Goal: Task Accomplishment & Management: Manage account settings

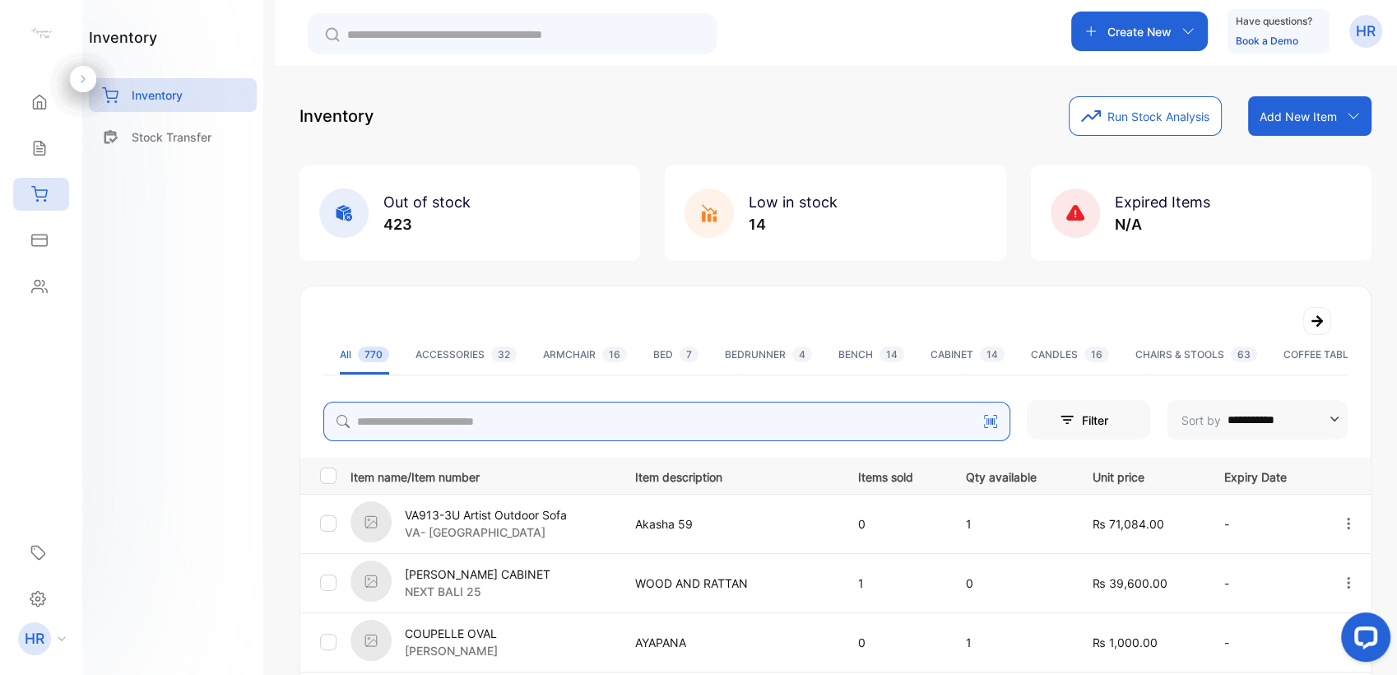
click at [530, 418] on input "search" at bounding box center [666, 421] width 687 height 39
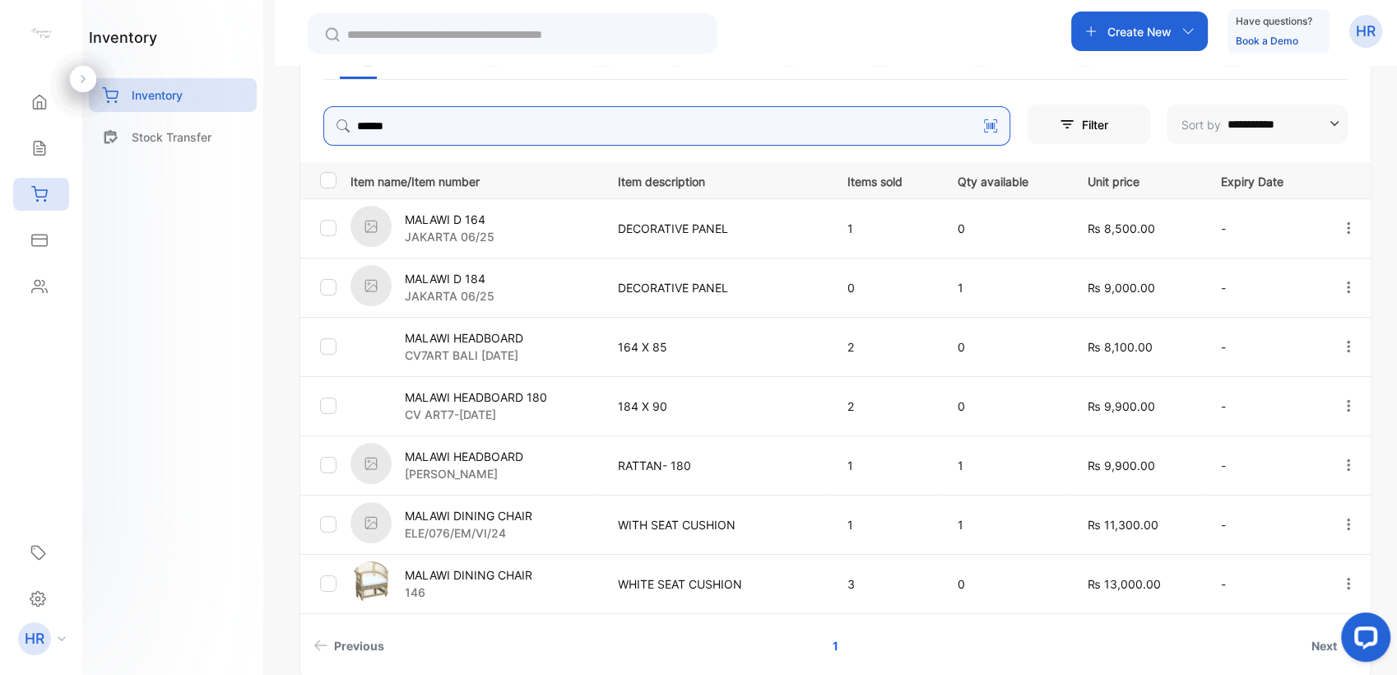
scroll to position [327, 0]
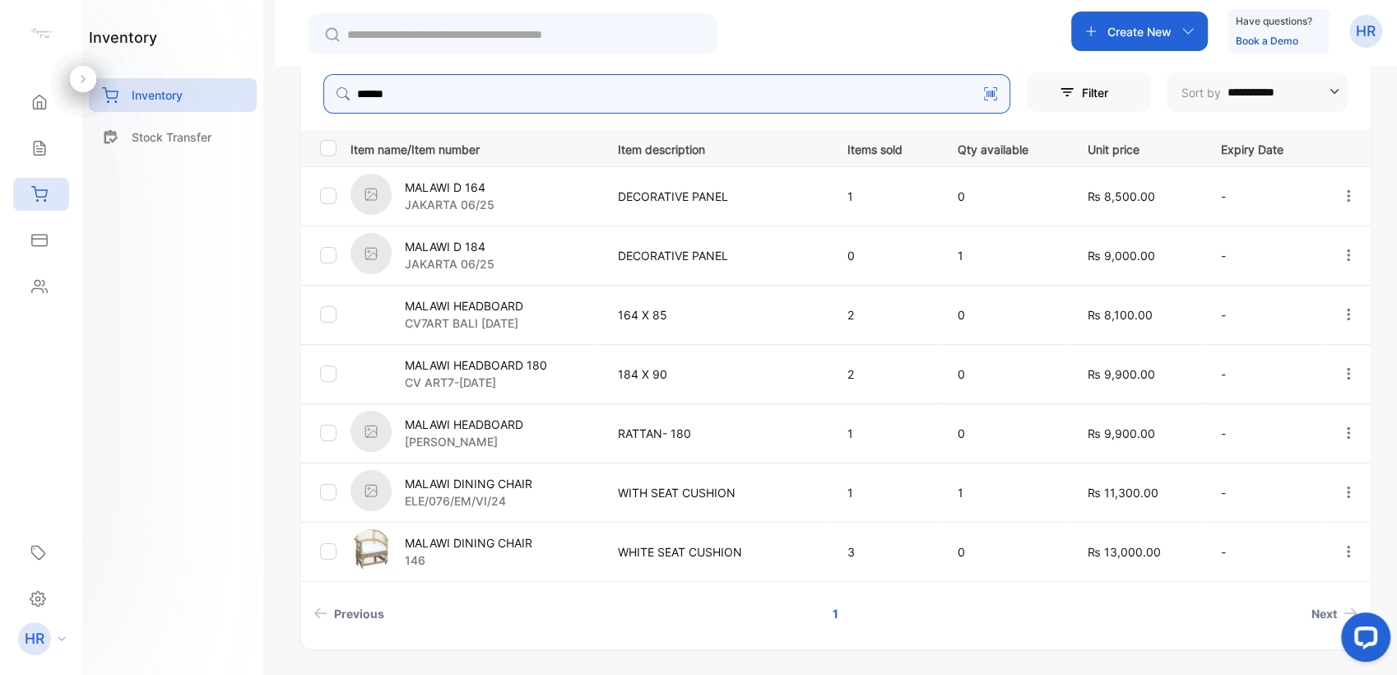
type input "******"
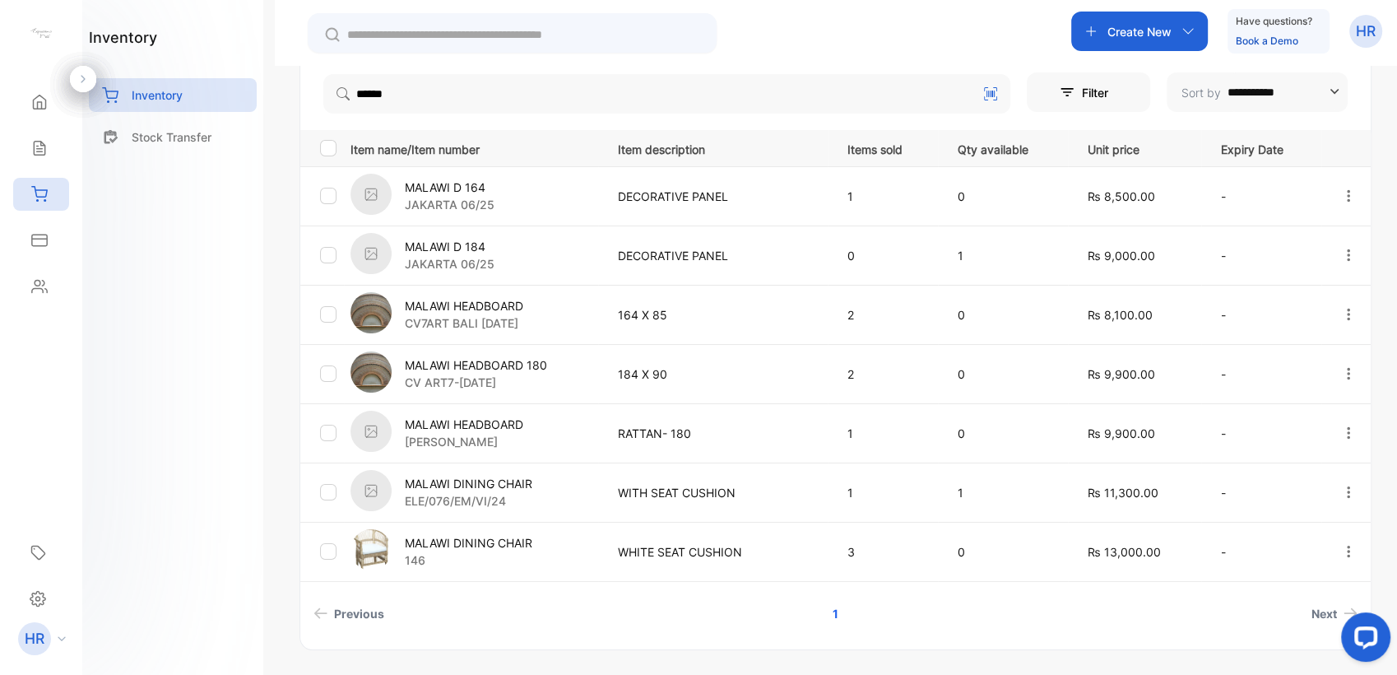
click at [767, 48] on div "Create New Have questions? Book a Demo HR" at bounding box center [836, 33] width 1122 height 66
click at [165, 130] on p "Stock Transfer" at bounding box center [172, 136] width 80 height 17
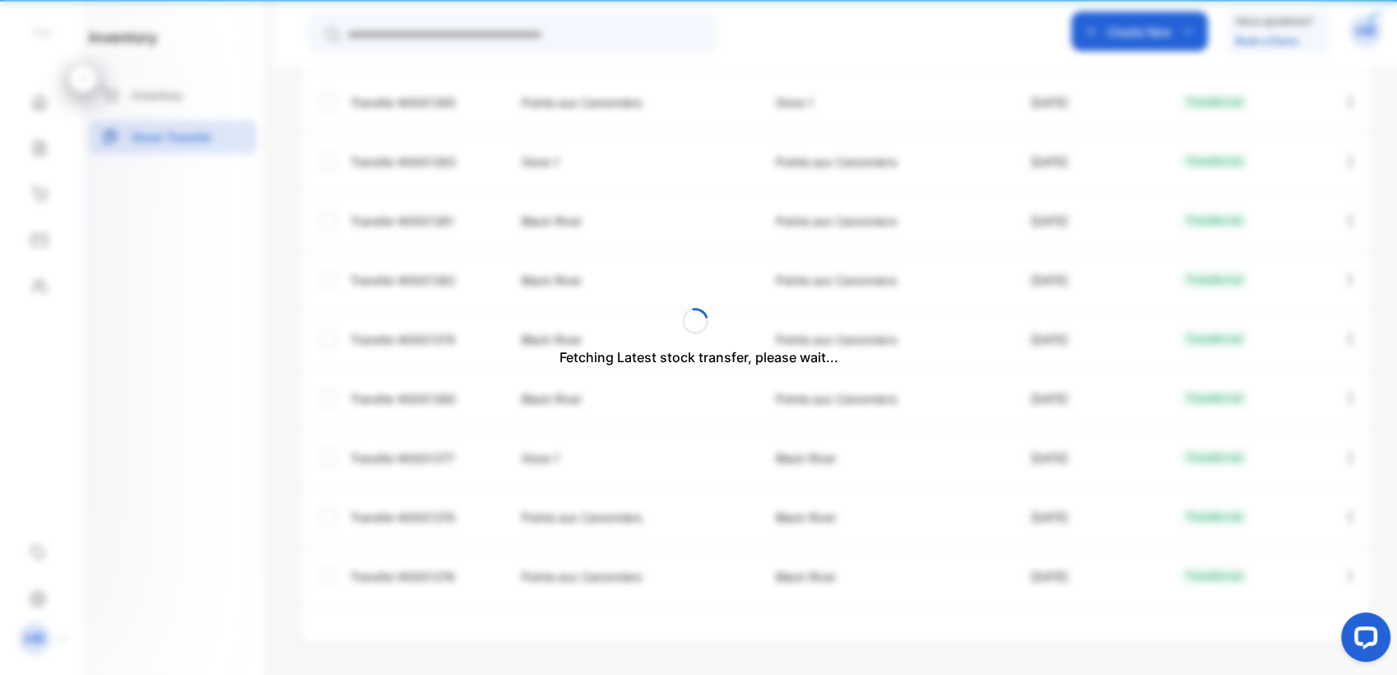
type input "**********"
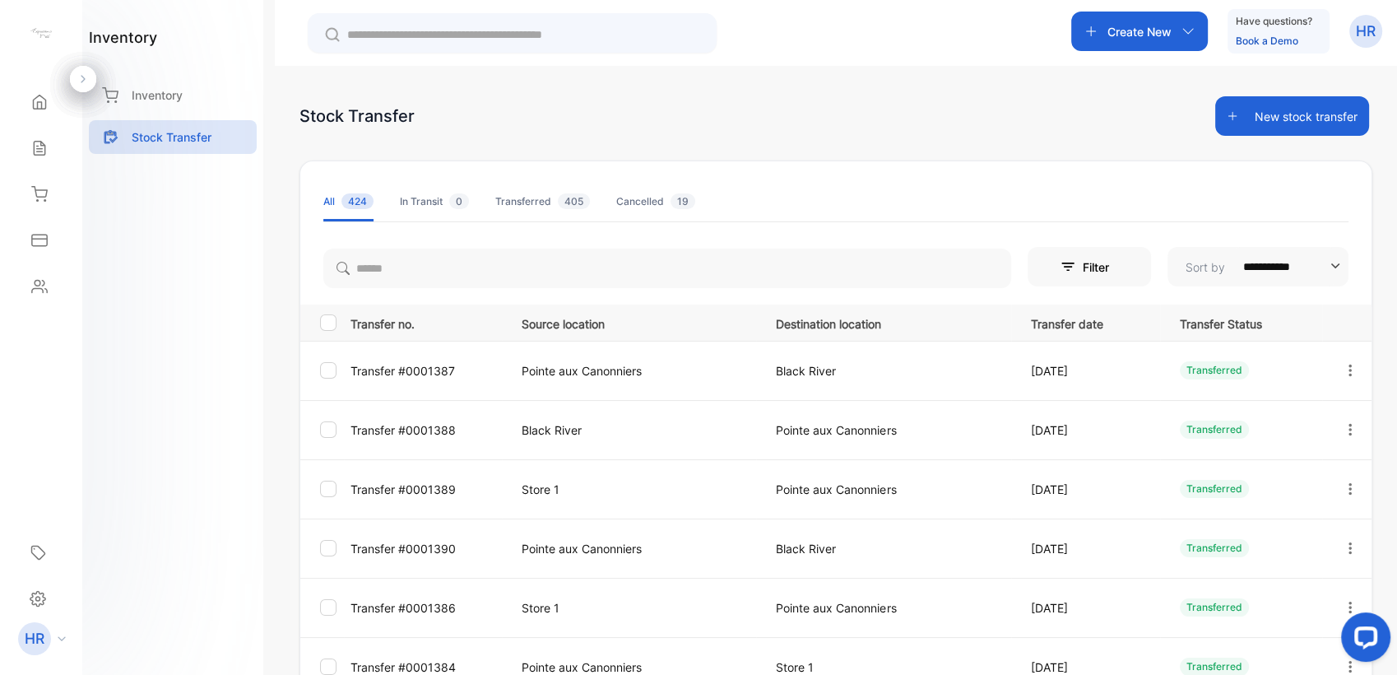
click at [1319, 120] on button "New stock transfer" at bounding box center [1292, 115] width 154 height 39
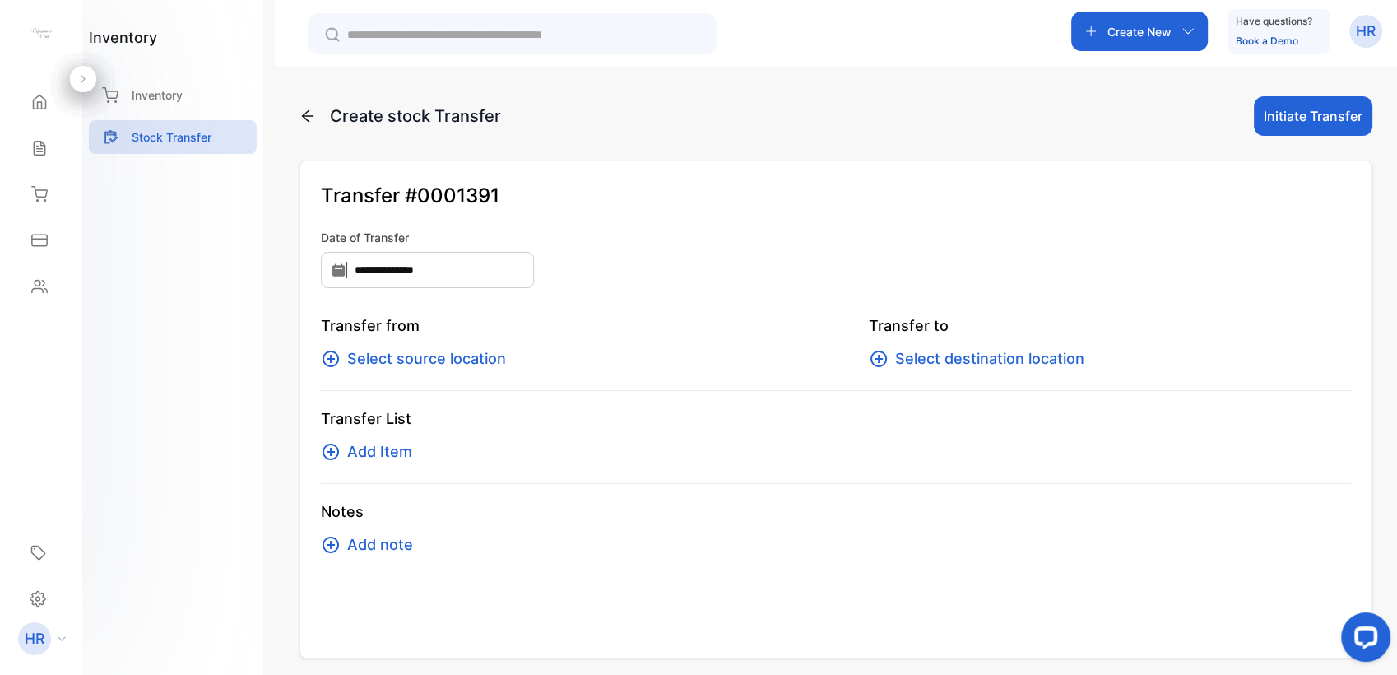
click at [448, 355] on span "Select source location" at bounding box center [426, 358] width 159 height 23
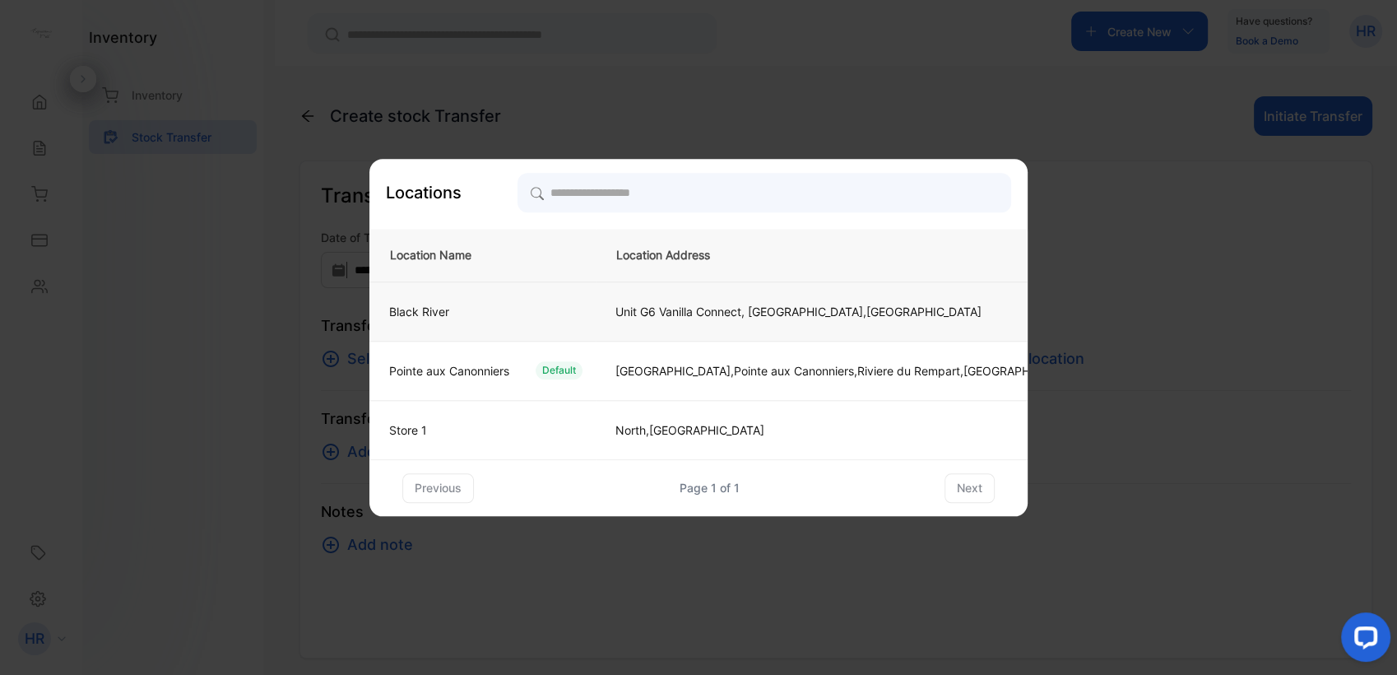
click at [494, 300] on td "Black River" at bounding box center [482, 310] width 226 height 59
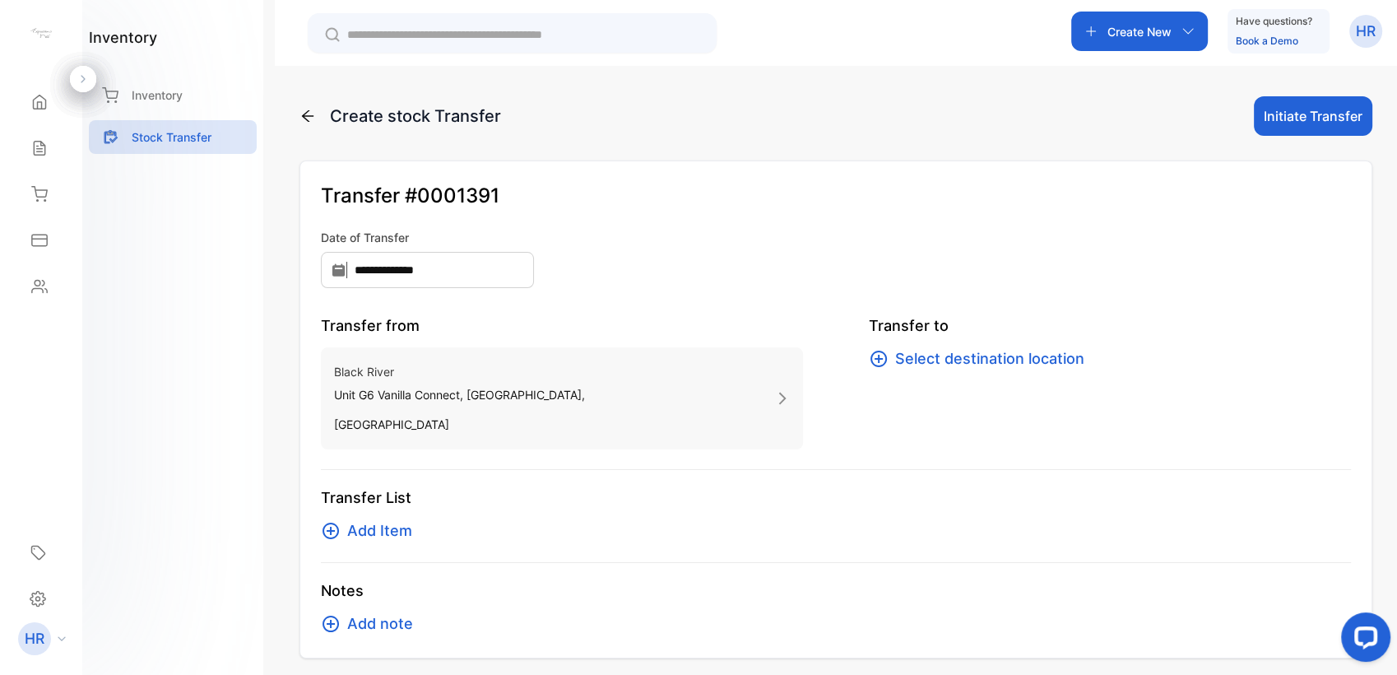
click at [927, 355] on span "Select destination location" at bounding box center [989, 358] width 189 height 23
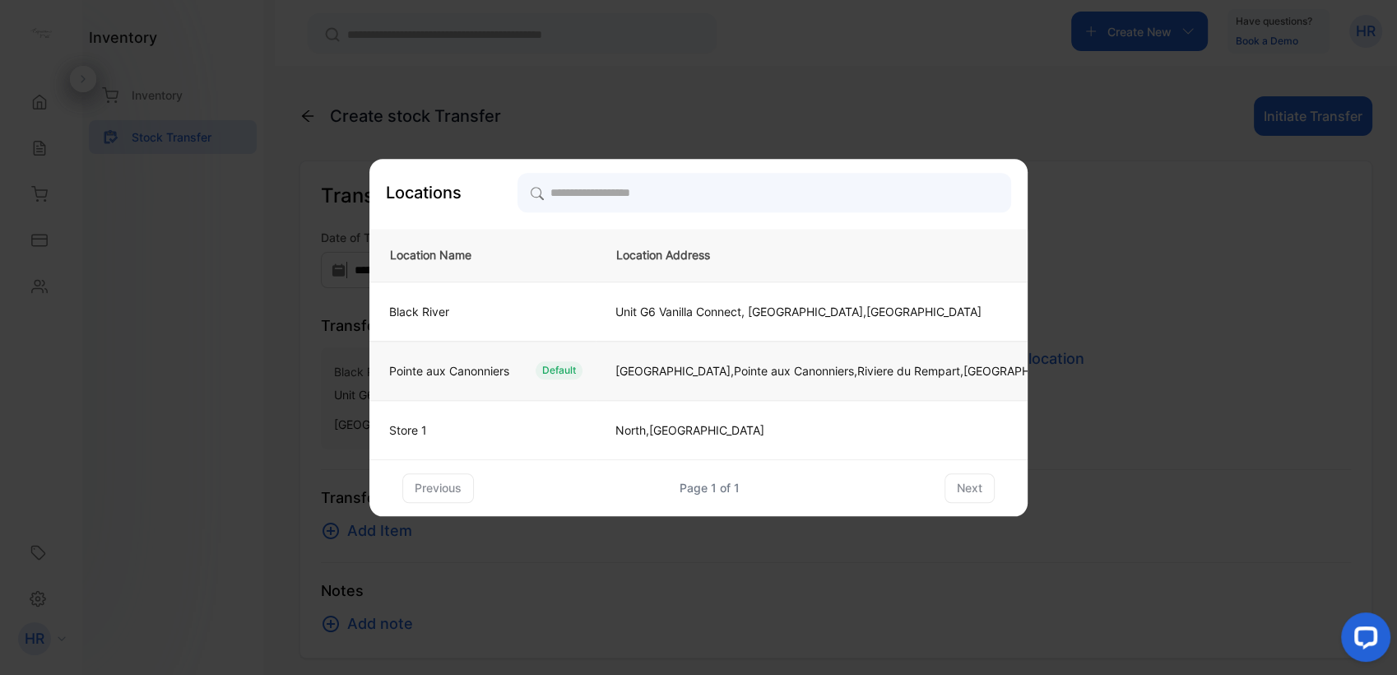
click at [751, 373] on p "[GEOGRAPHIC_DATA],[GEOGRAPHIC_DATA], [GEOGRAPHIC_DATA], [GEOGRAPHIC_DATA], [GEO…" at bounding box center [846, 370] width 463 height 17
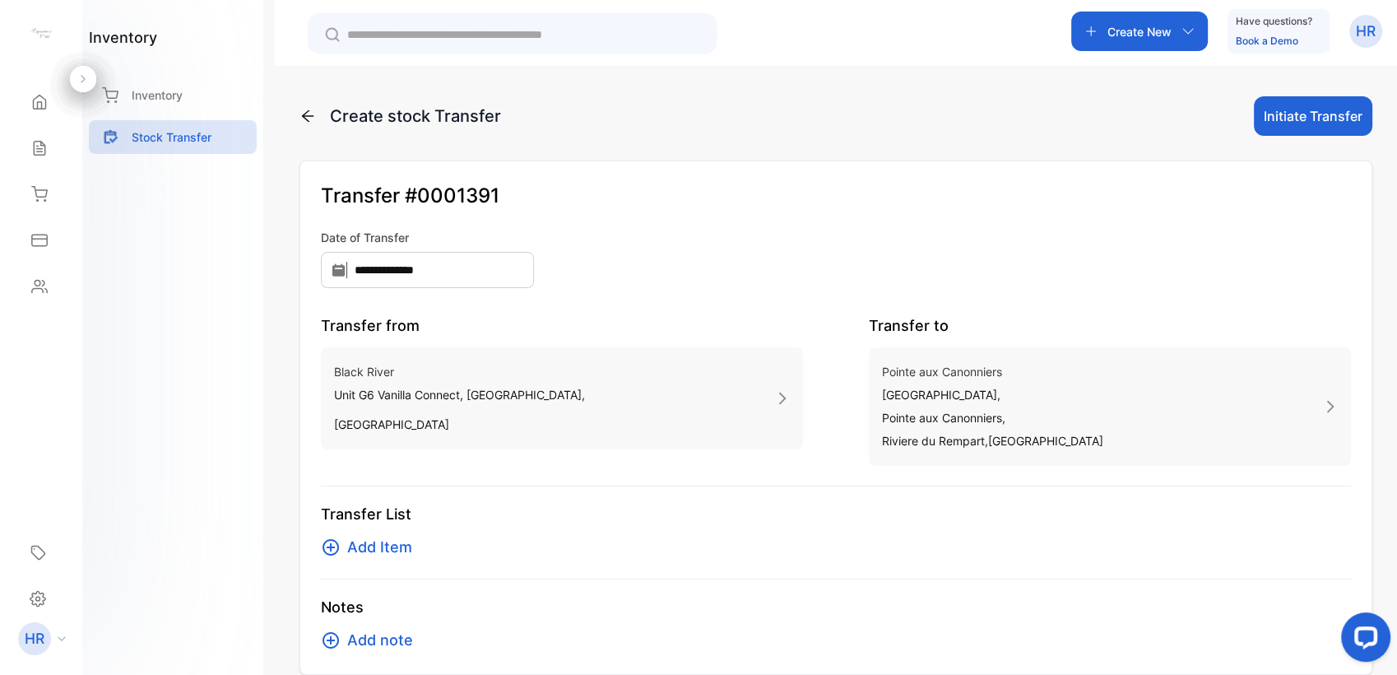
click at [399, 549] on span "Add Item" at bounding box center [379, 547] width 65 height 23
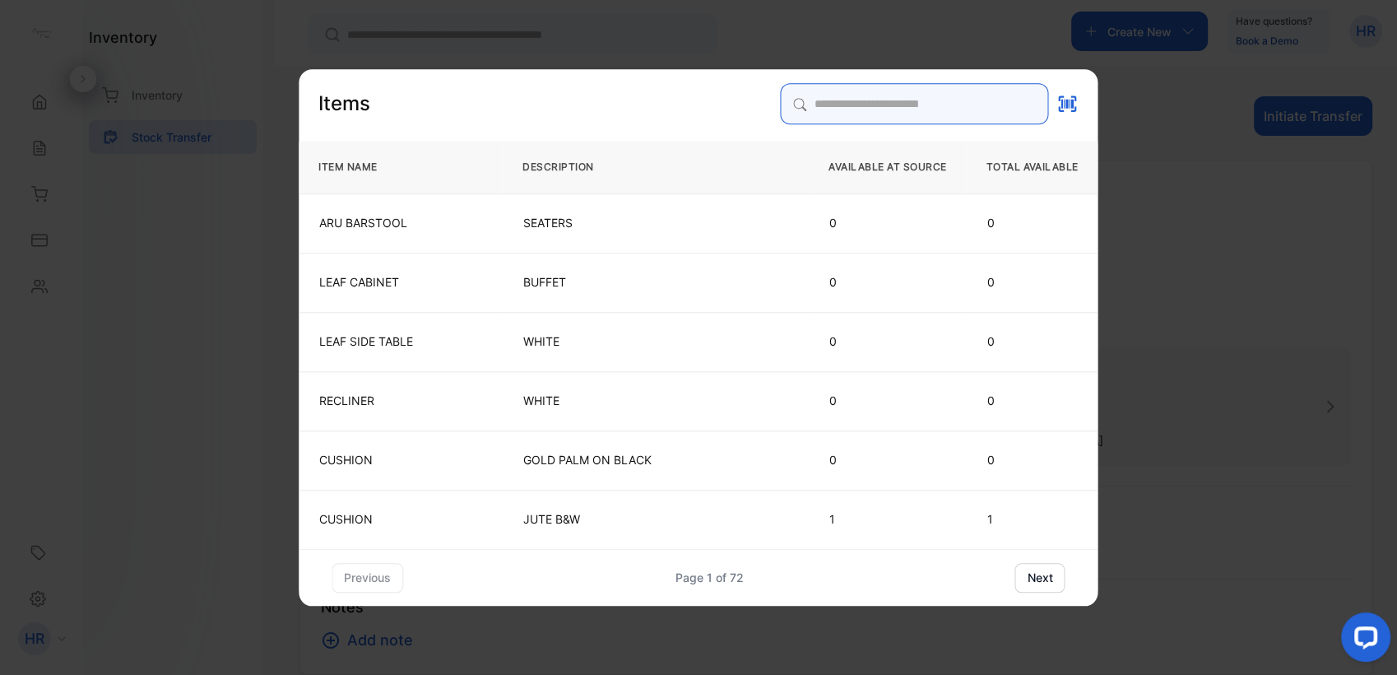
click at [817, 109] on input "search" at bounding box center [915, 103] width 268 height 41
type input "******"
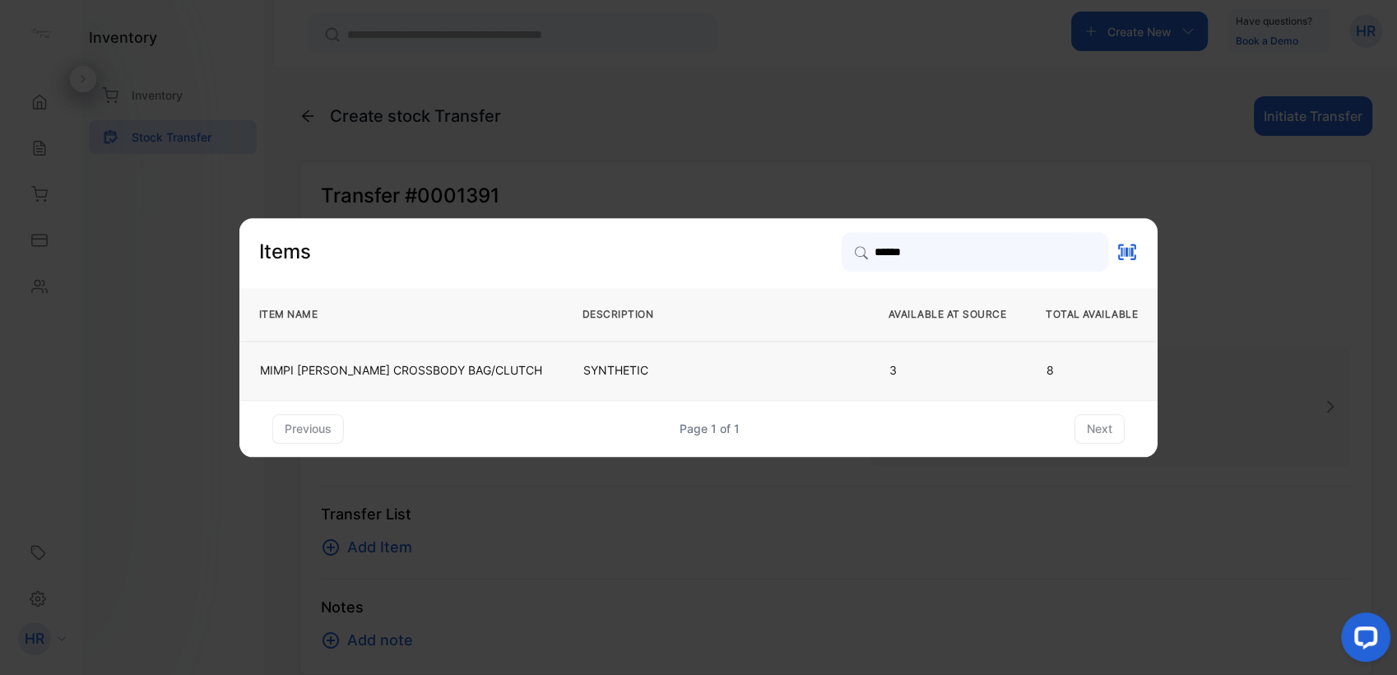
click at [614, 374] on p "SYNTHETIC" at bounding box center [715, 370] width 265 height 16
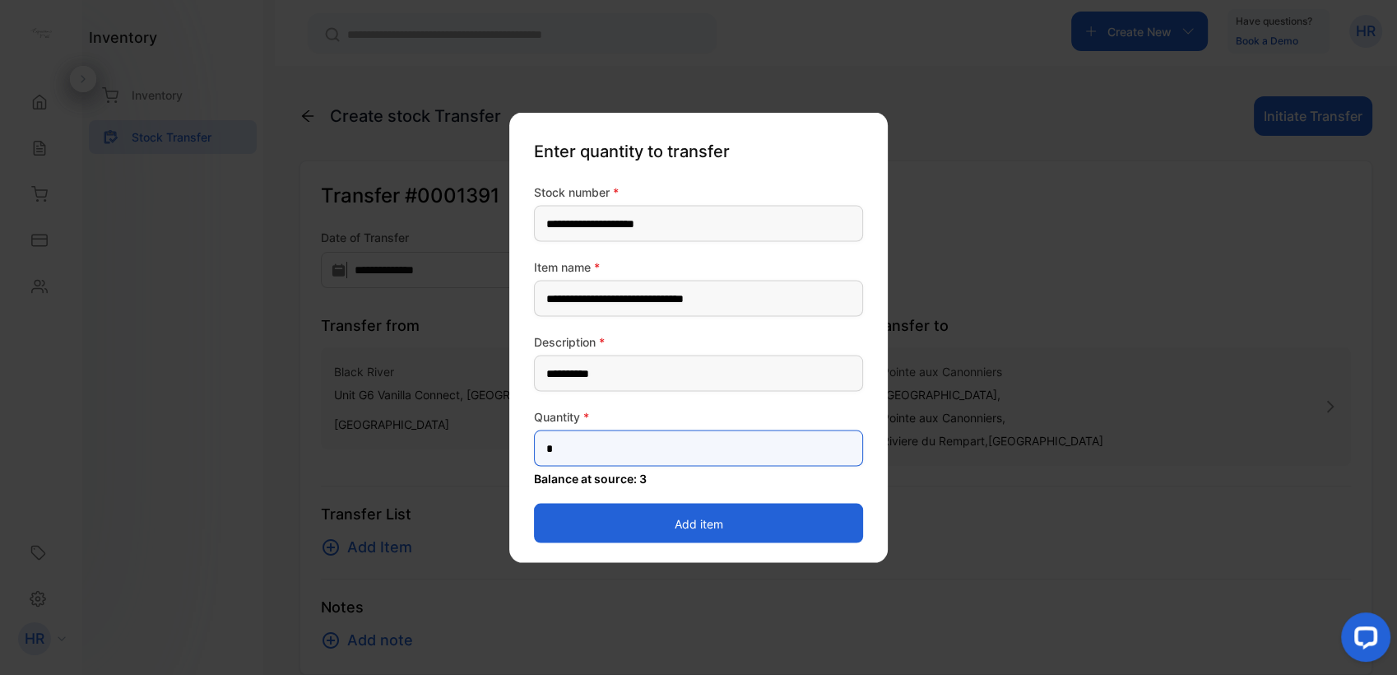
drag, startPoint x: 591, startPoint y: 447, endPoint x: 540, endPoint y: 448, distance: 51.0
click at [540, 448] on input "*" at bounding box center [698, 448] width 329 height 36
type input "*"
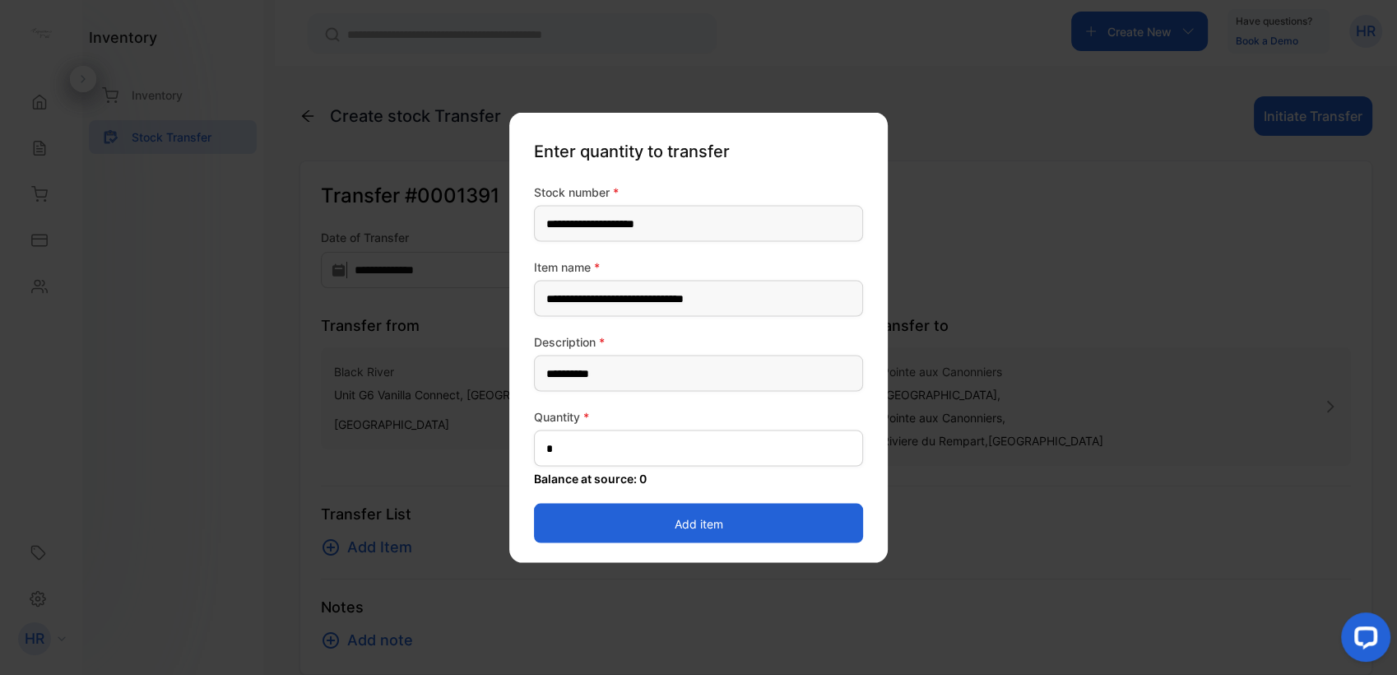
click at [541, 523] on button "Add item" at bounding box center [698, 523] width 329 height 39
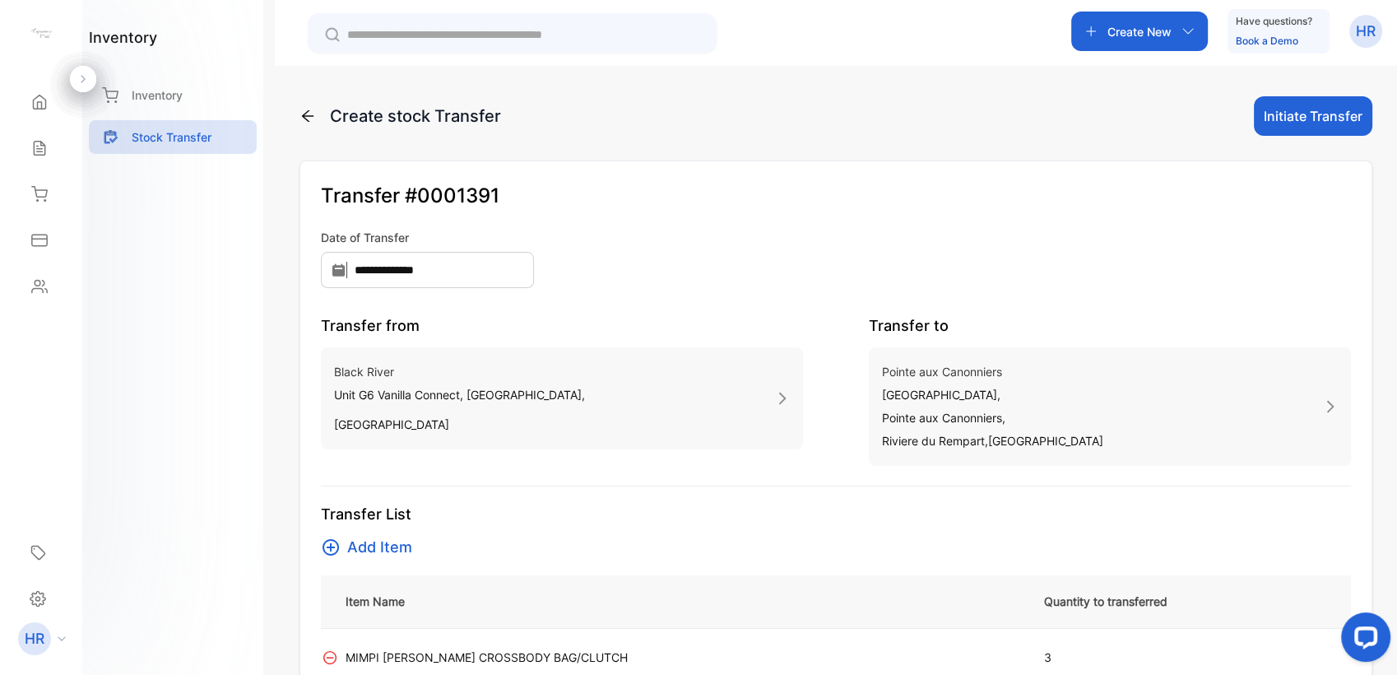
click at [390, 548] on span "Add Item" at bounding box center [379, 547] width 65 height 23
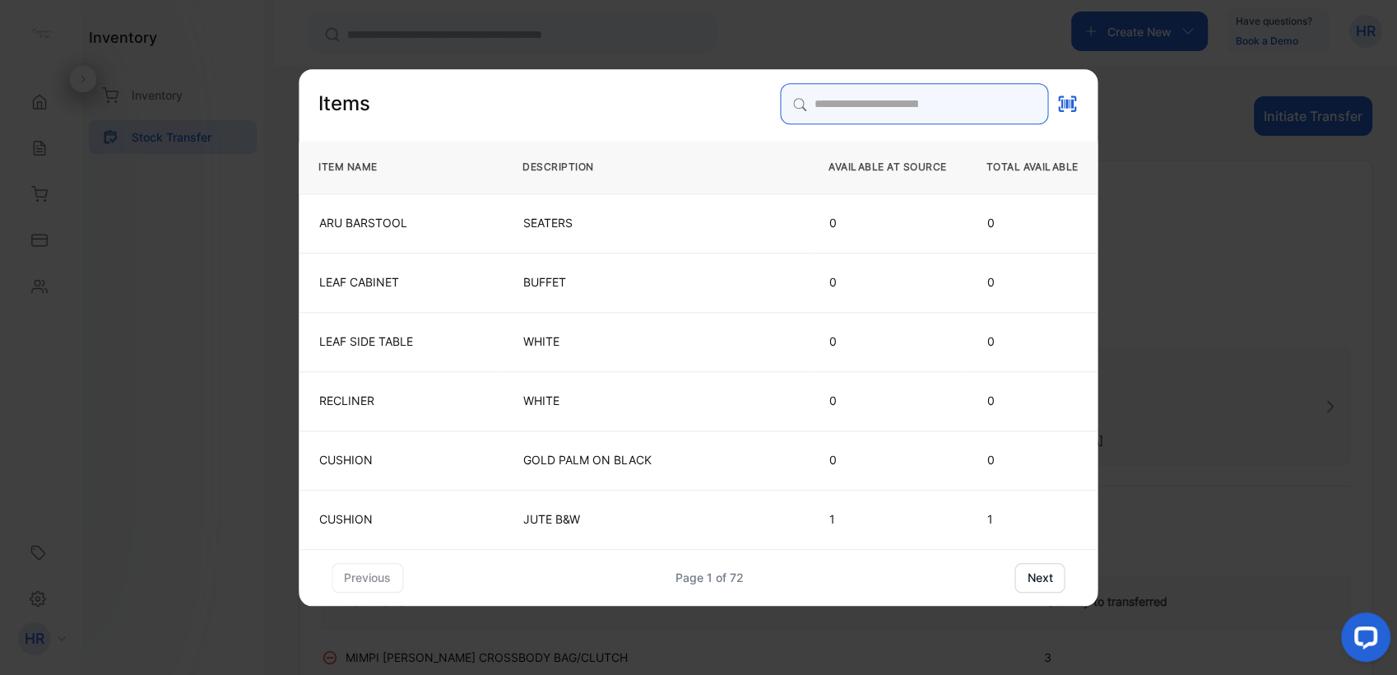
click at [861, 115] on input "search" at bounding box center [915, 103] width 268 height 41
type input "*******"
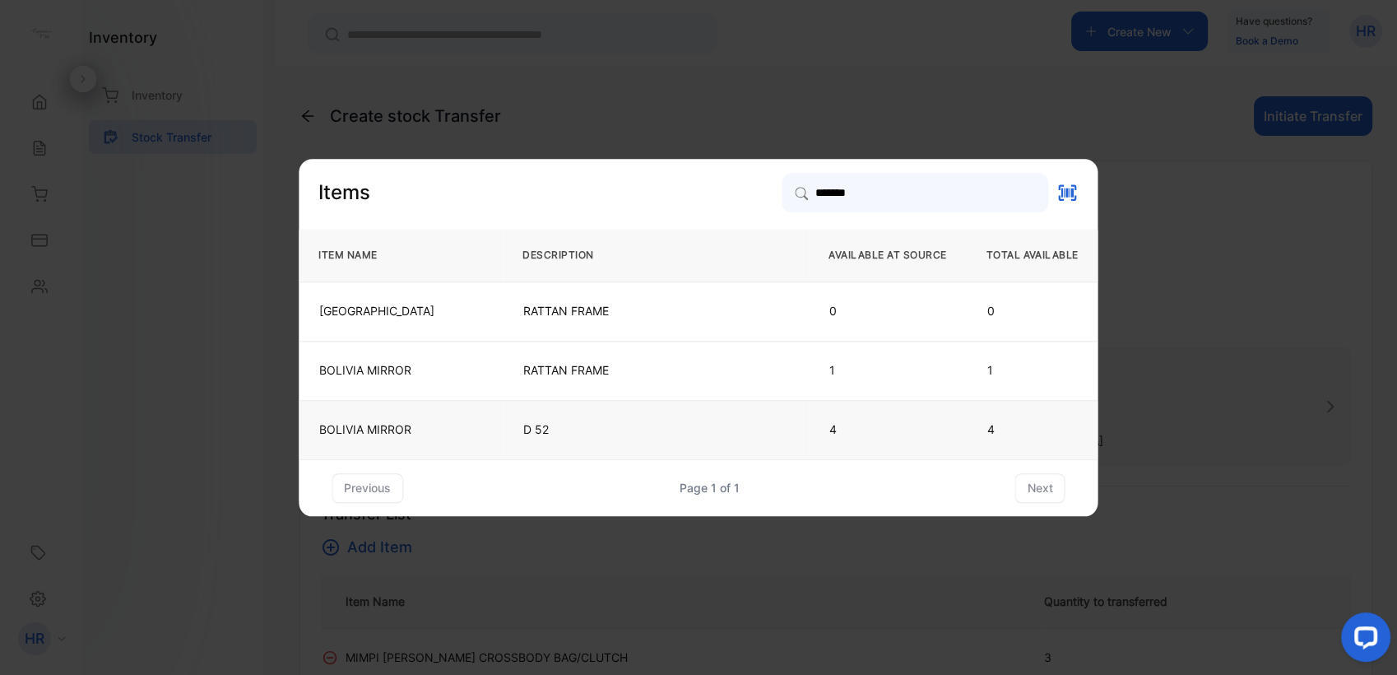
click at [594, 423] on p "D 52" at bounding box center [655, 429] width 265 height 16
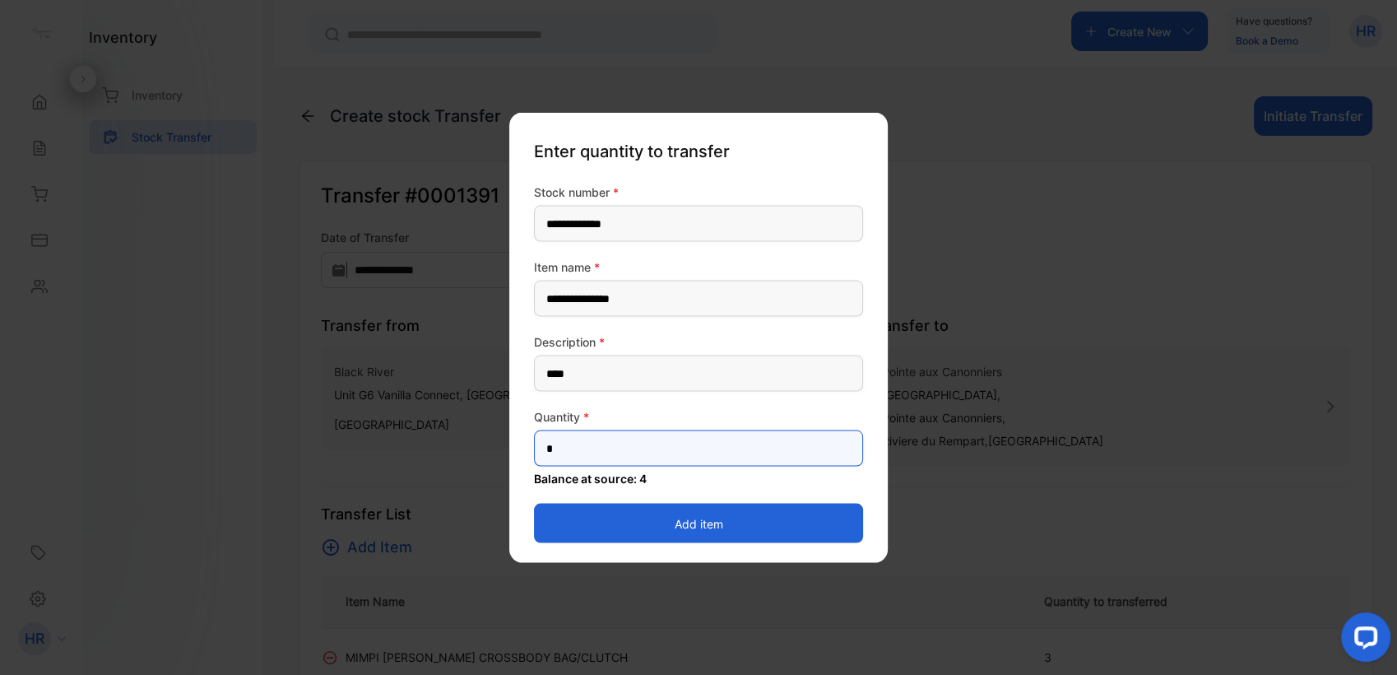
click at [573, 452] on input "*" at bounding box center [698, 448] width 329 height 36
type input "*"
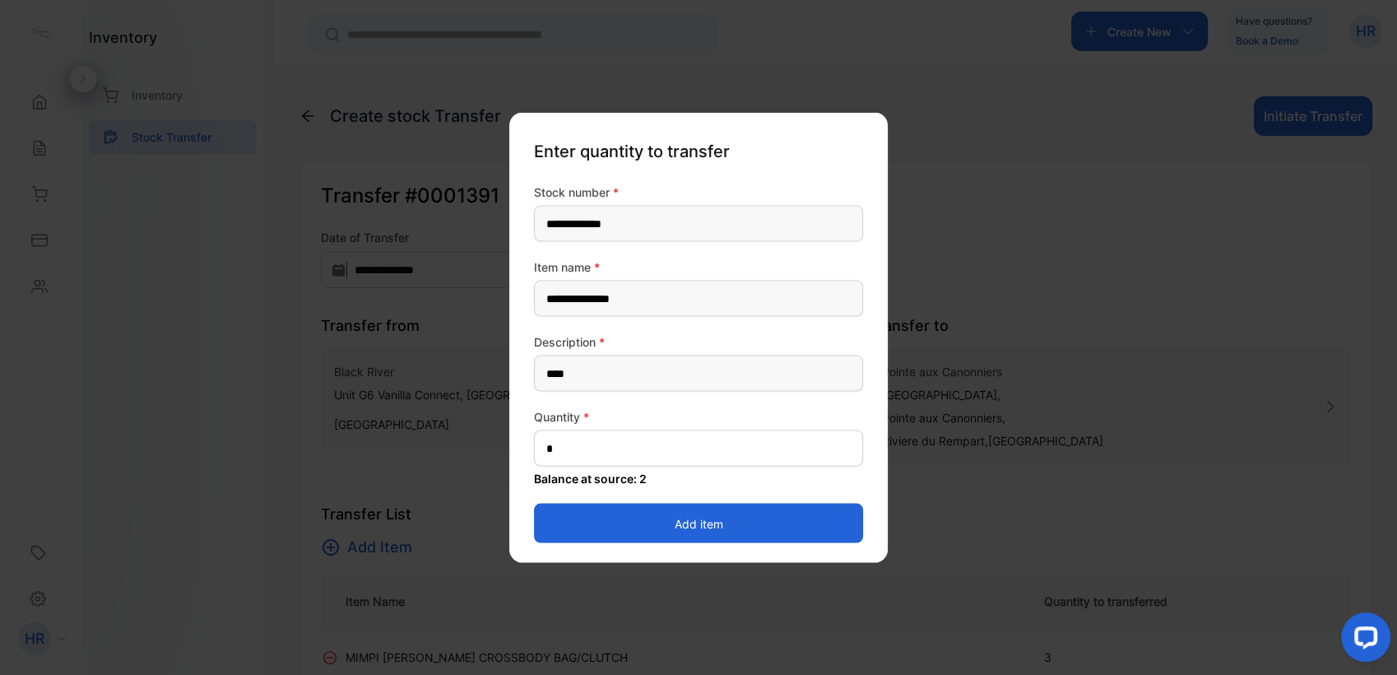
click at [555, 521] on button "Add item" at bounding box center [698, 523] width 329 height 39
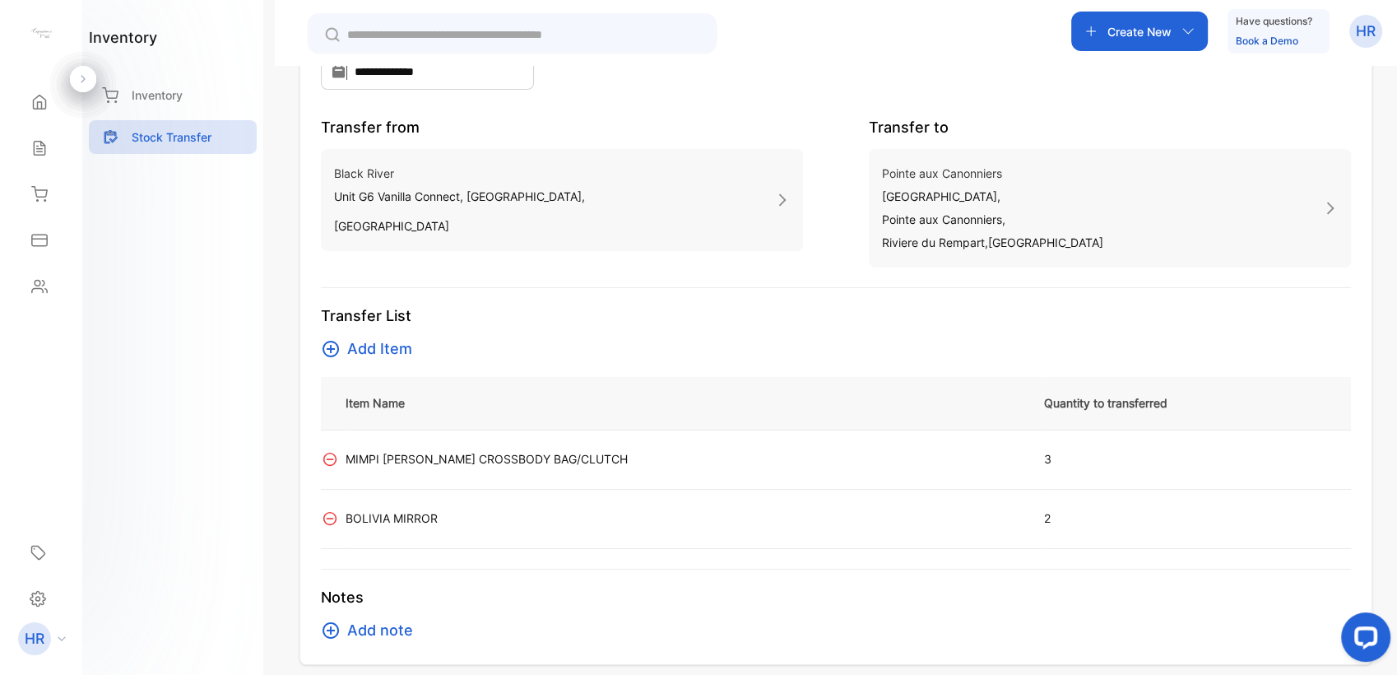
scroll to position [213, 0]
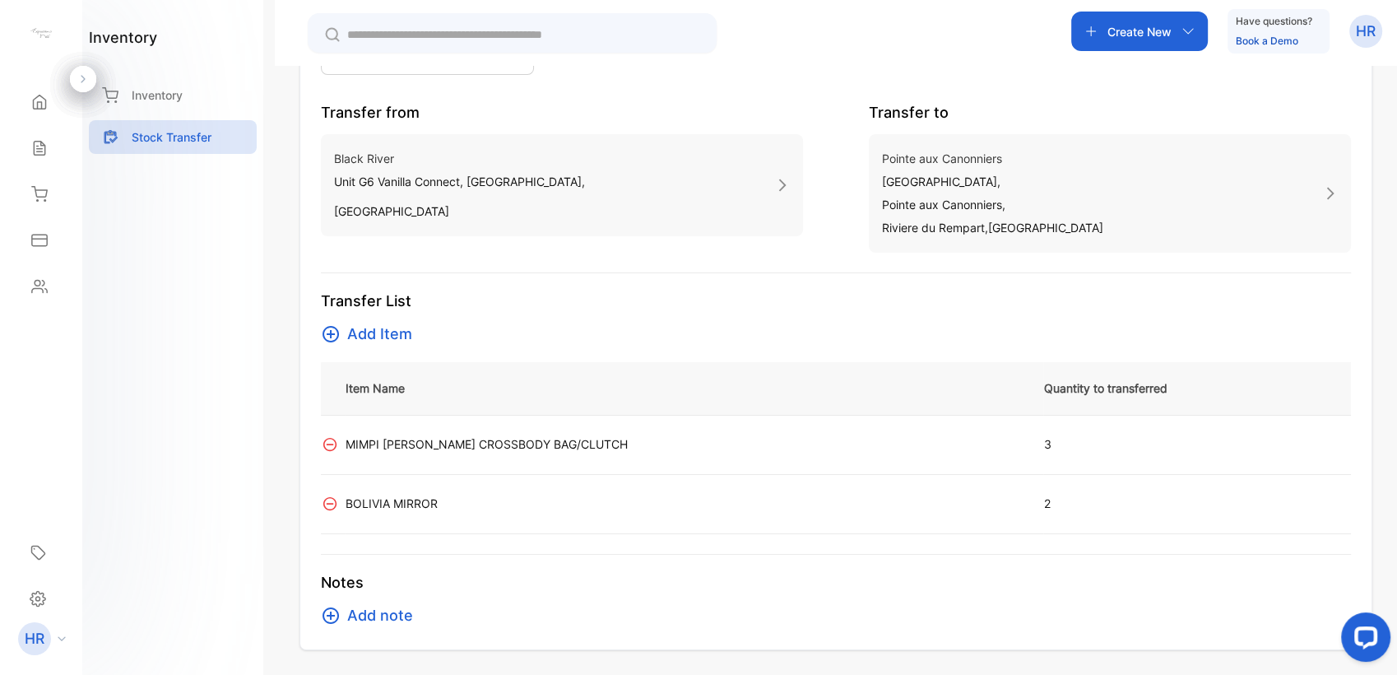
click at [283, 416] on div "**********" at bounding box center [836, 403] width 1122 height 675
click at [695, 517] on td "BOLIVIA MIRROR" at bounding box center [694, 503] width 699 height 59
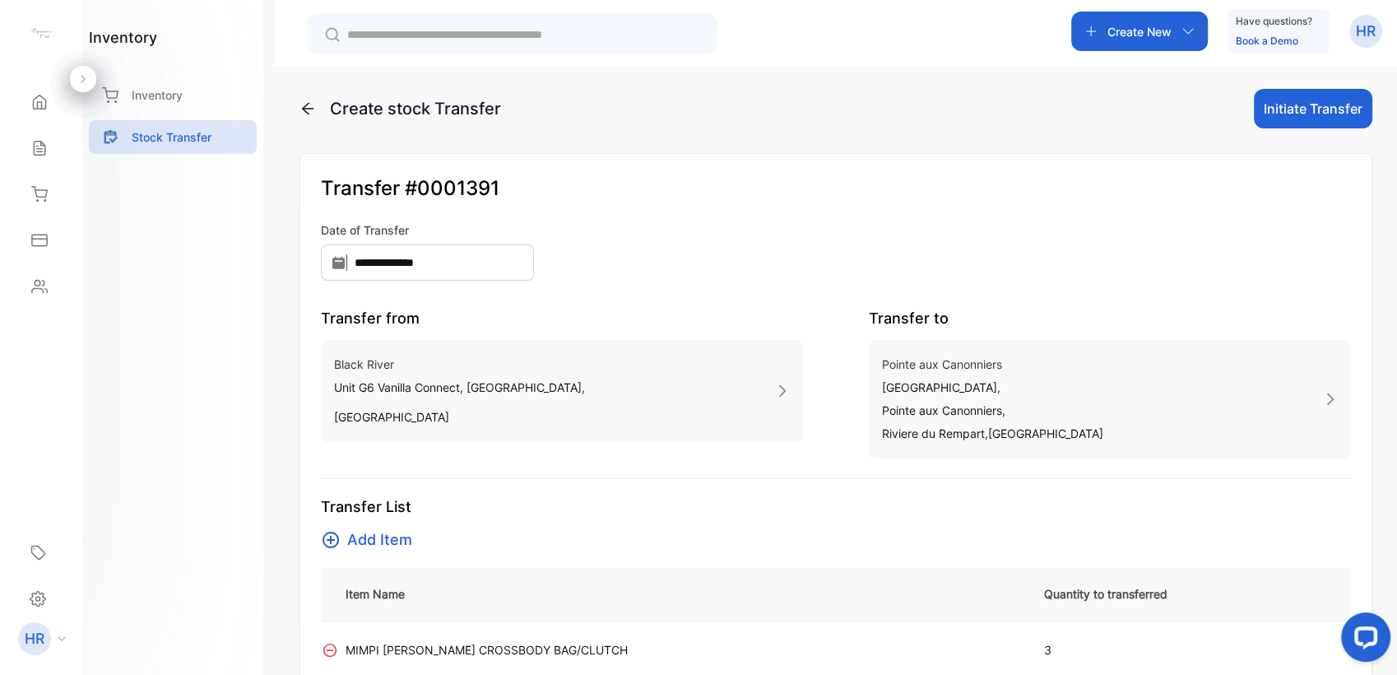
scroll to position [0, 0]
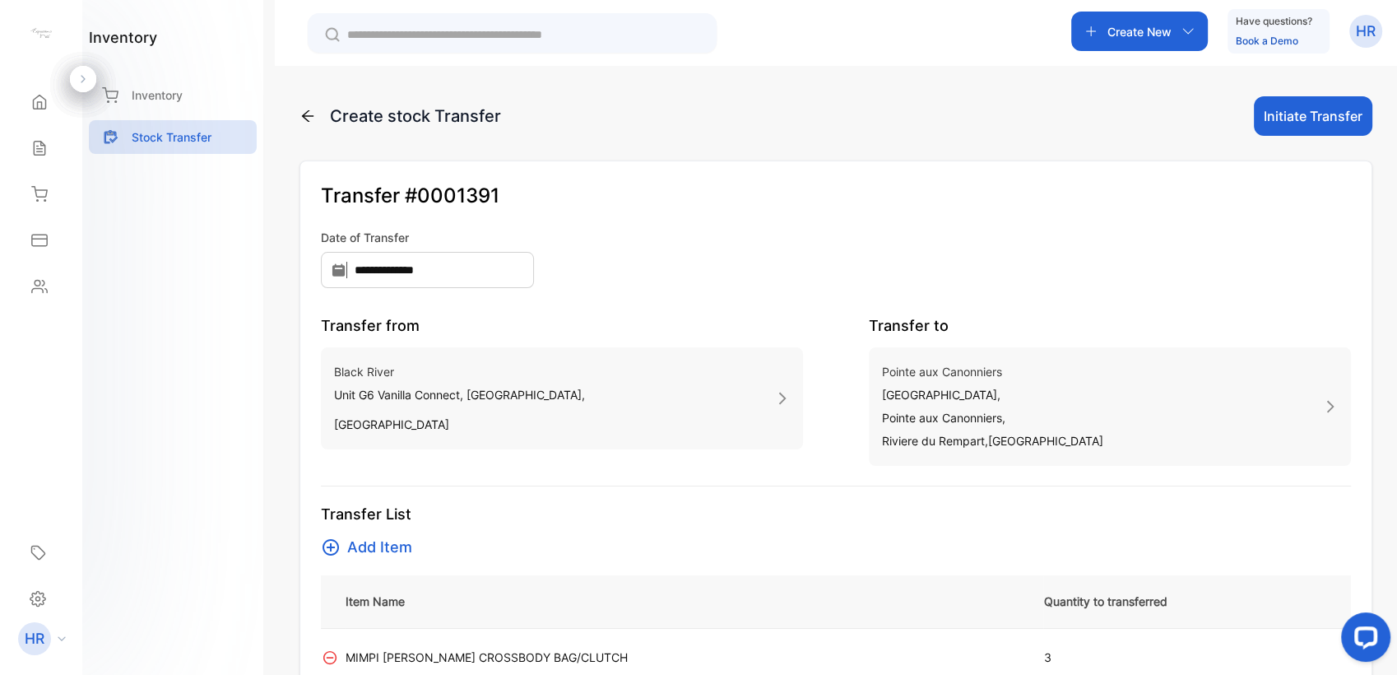
click at [1322, 118] on button "Initiate Transfer" at bounding box center [1313, 115] width 118 height 39
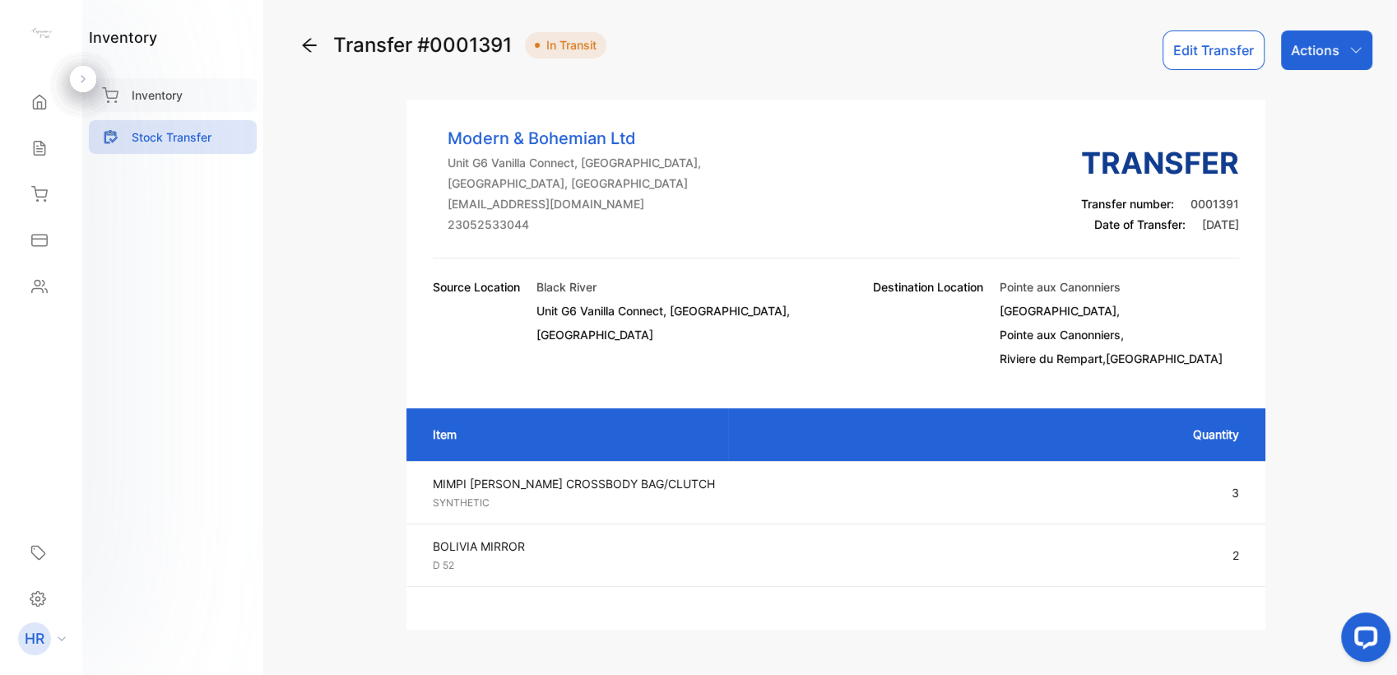
click at [128, 99] on div "Inventory" at bounding box center [173, 95] width 168 height 34
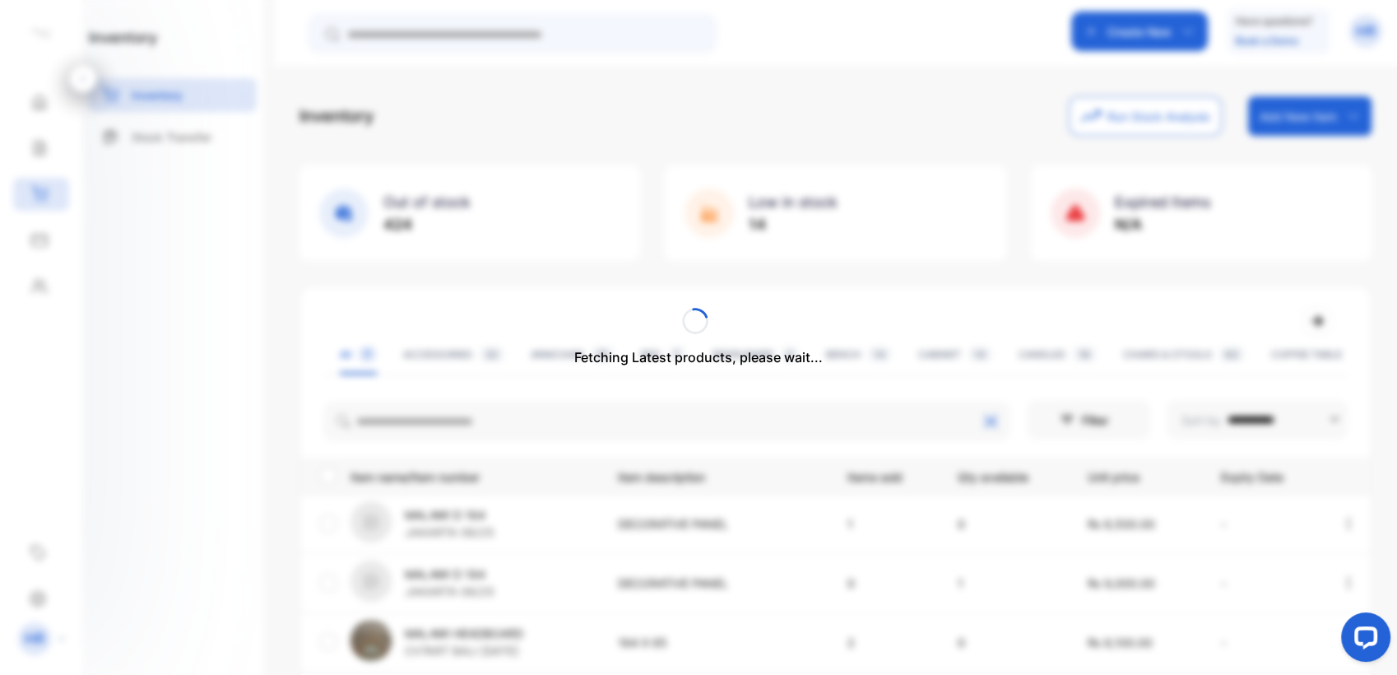
click at [156, 137] on p "Stock Transfer" at bounding box center [172, 136] width 80 height 17
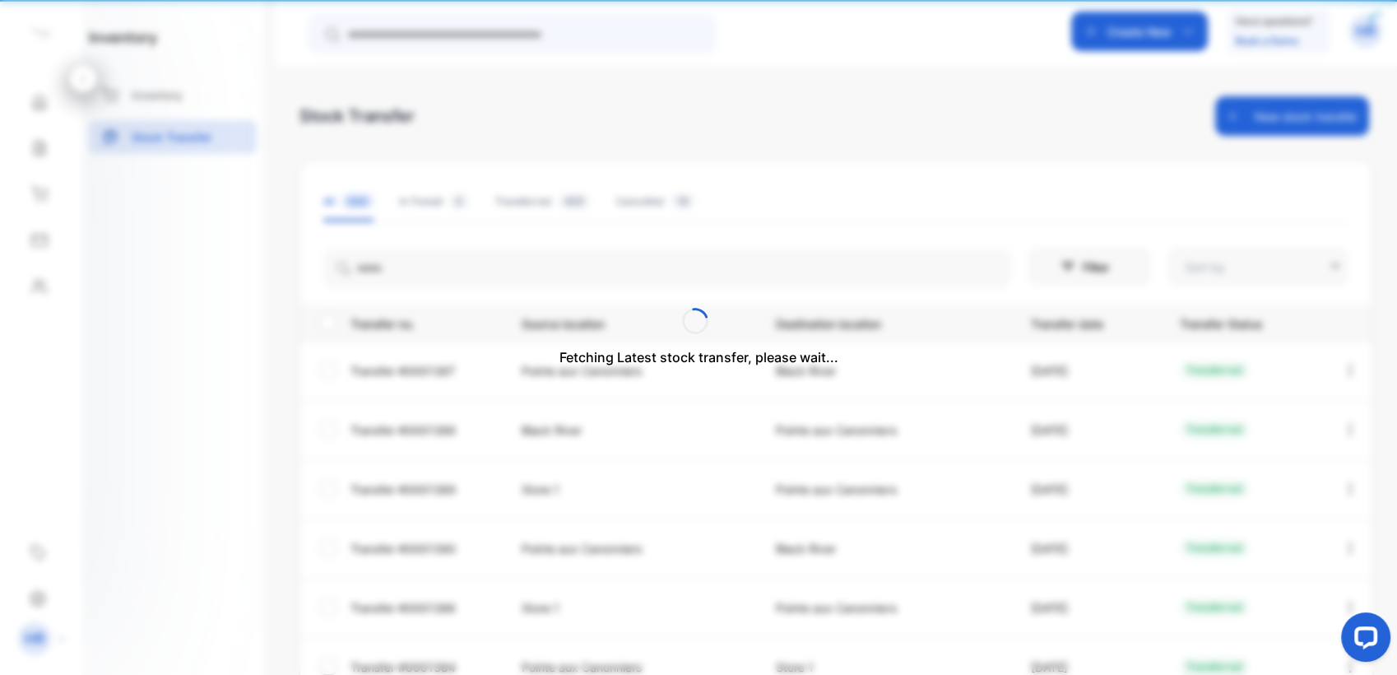
type input "**********"
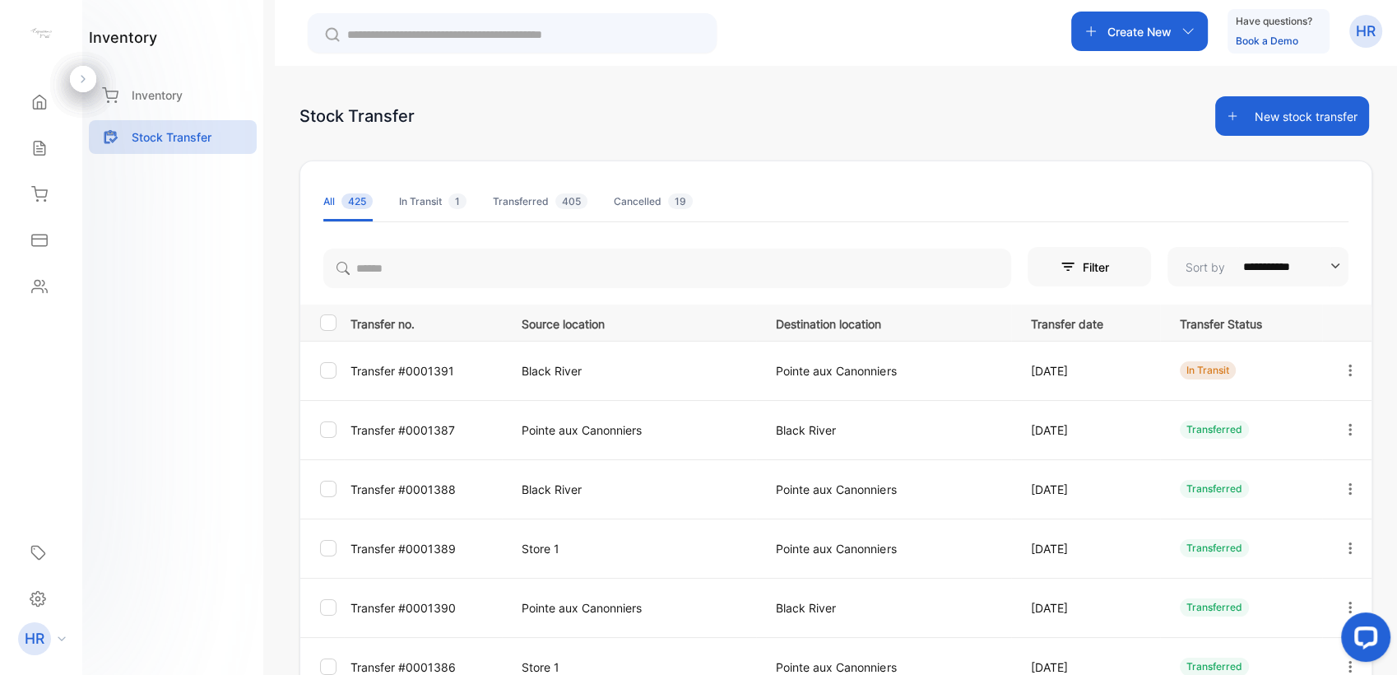
click at [461, 362] on p "Transfer #0001391" at bounding box center [425, 370] width 151 height 17
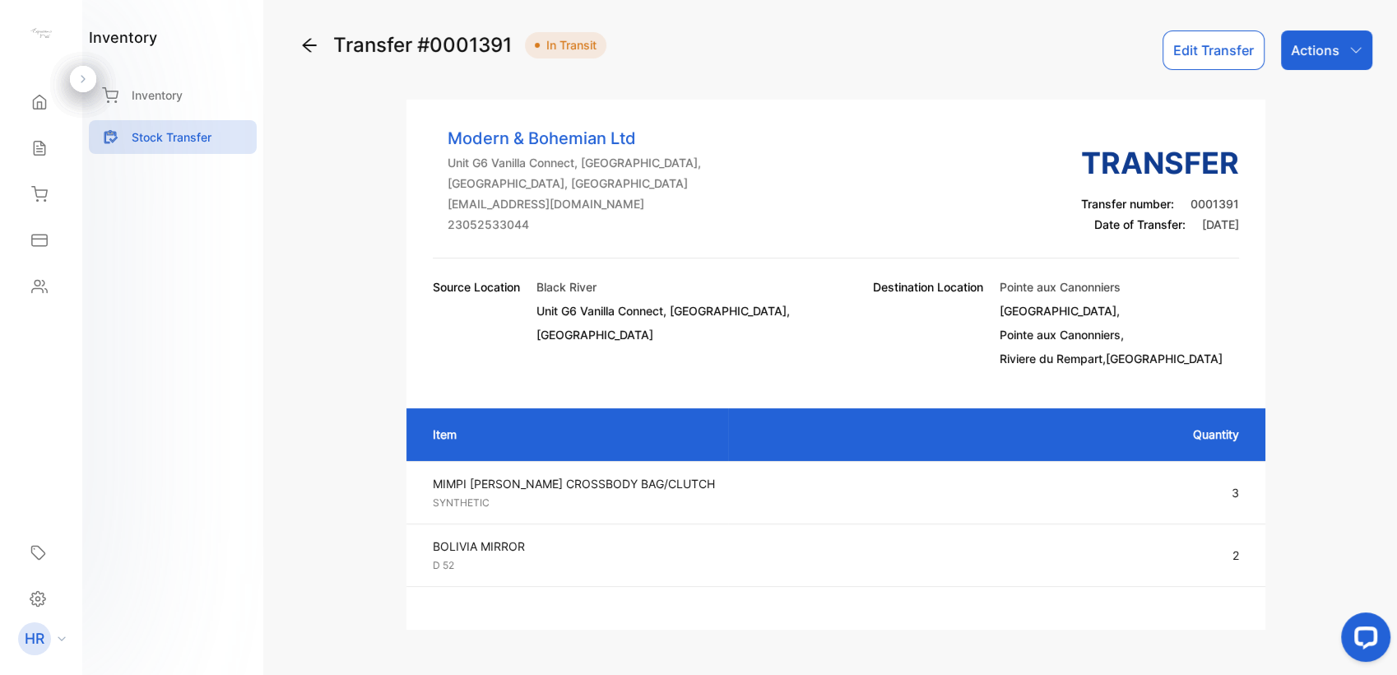
click at [1342, 67] on div "Actions" at bounding box center [1326, 49] width 91 height 39
click at [1330, 105] on div "Mark as Transferred" at bounding box center [1288, 104] width 166 height 33
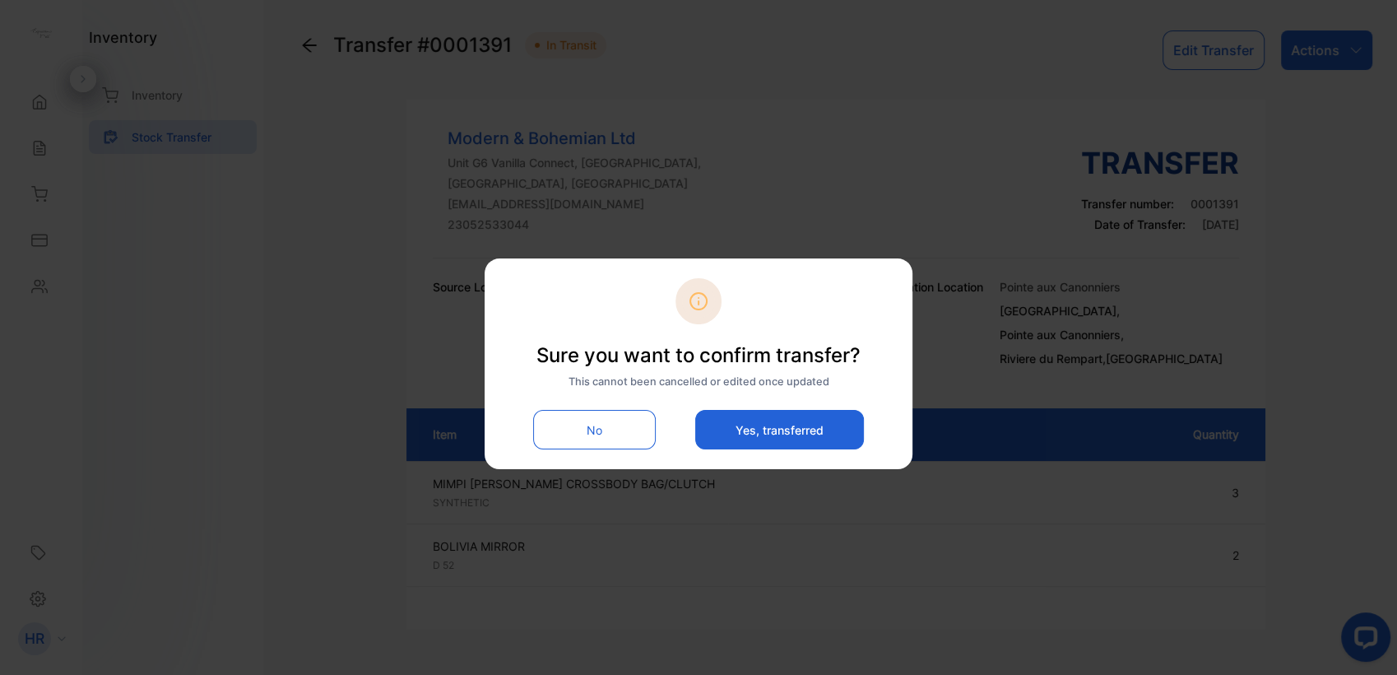
click at [759, 434] on button "Yes, transferred" at bounding box center [779, 429] width 169 height 39
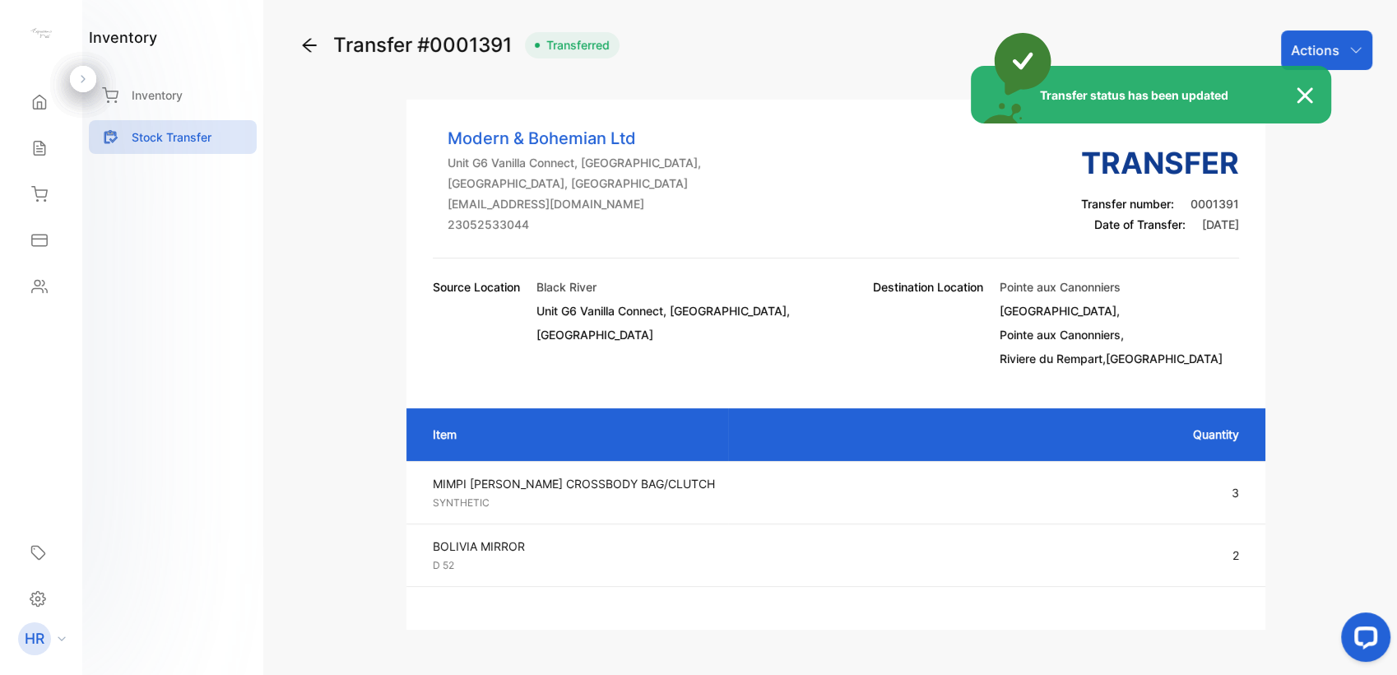
click at [305, 51] on div "Transfer status has been updated" at bounding box center [698, 337] width 1397 height 675
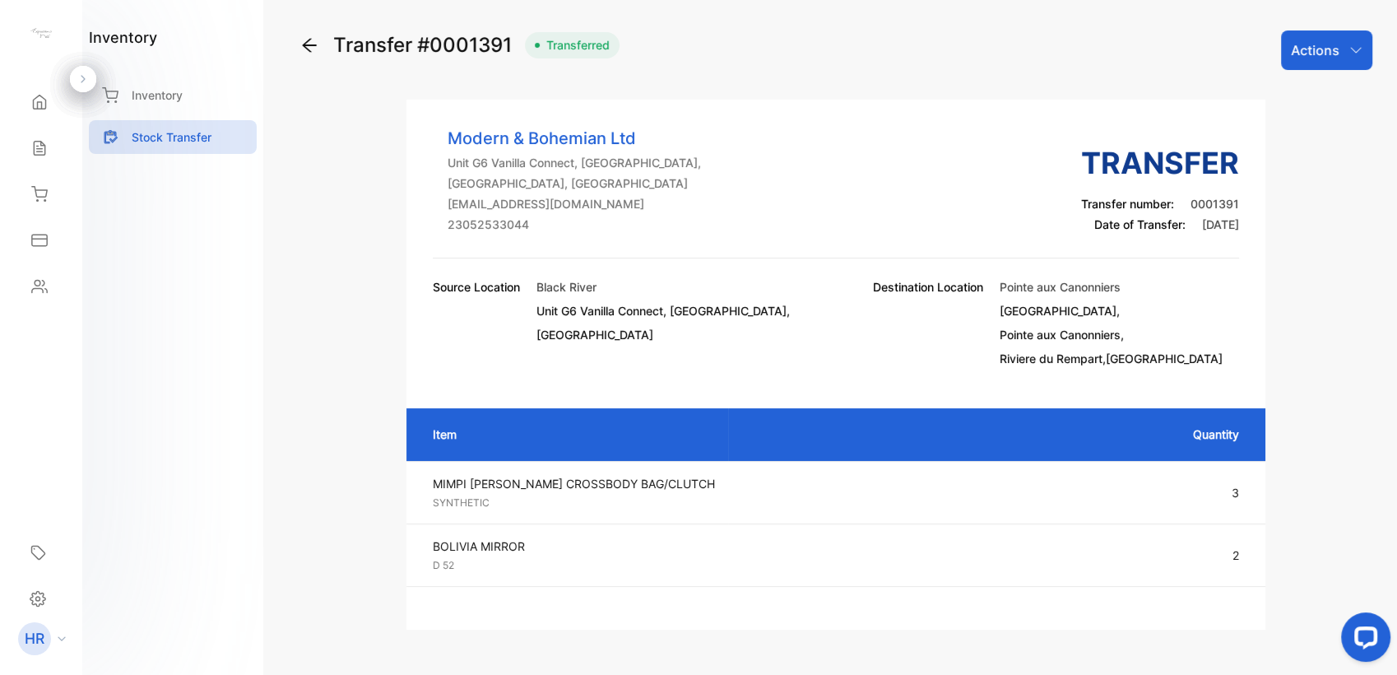
click at [305, 51] on icon at bounding box center [309, 45] width 20 height 20
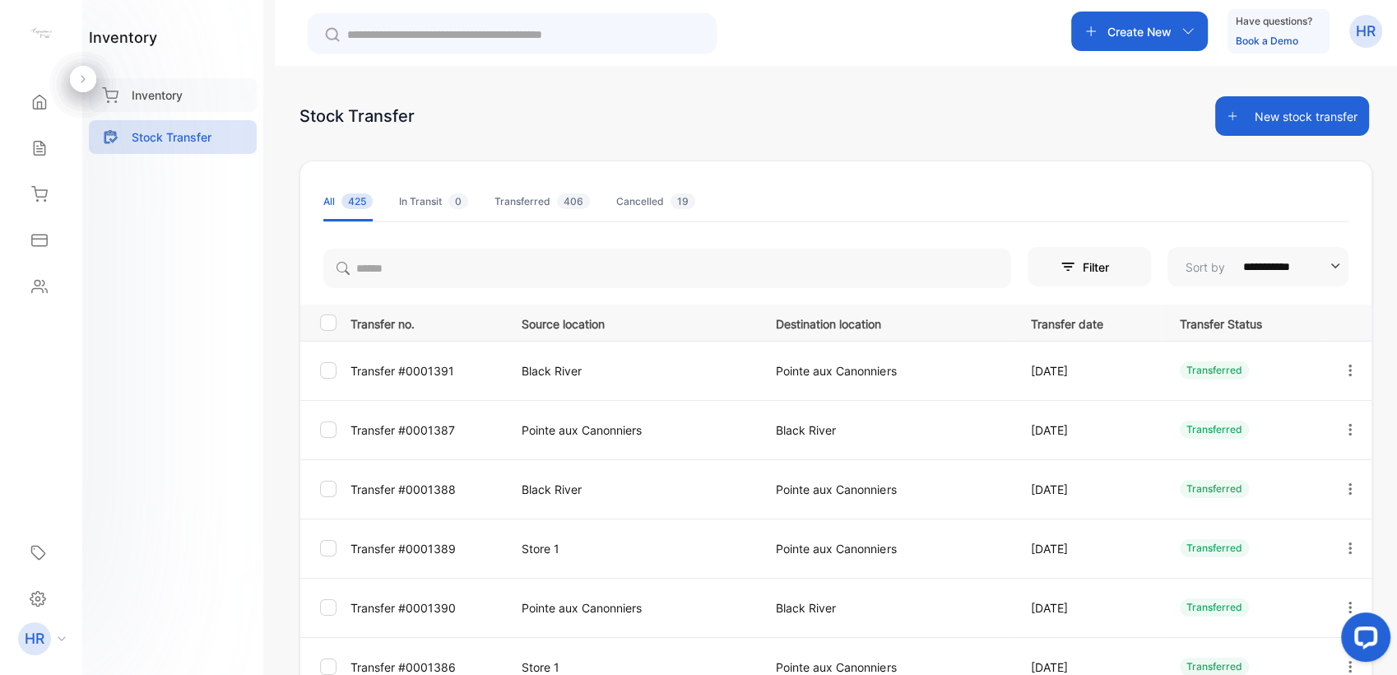
click at [177, 104] on div "Inventory" at bounding box center [173, 95] width 168 height 34
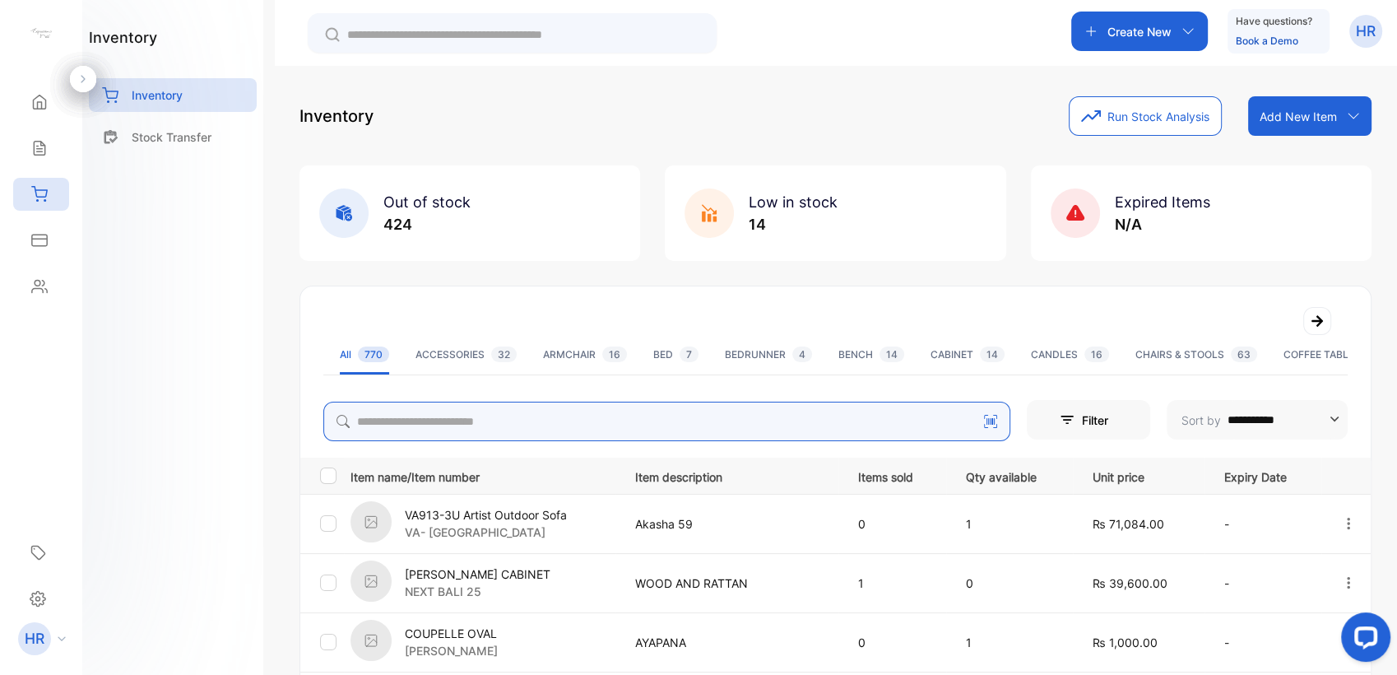
click at [467, 423] on input "search" at bounding box center [666, 421] width 687 height 39
type input "*******"
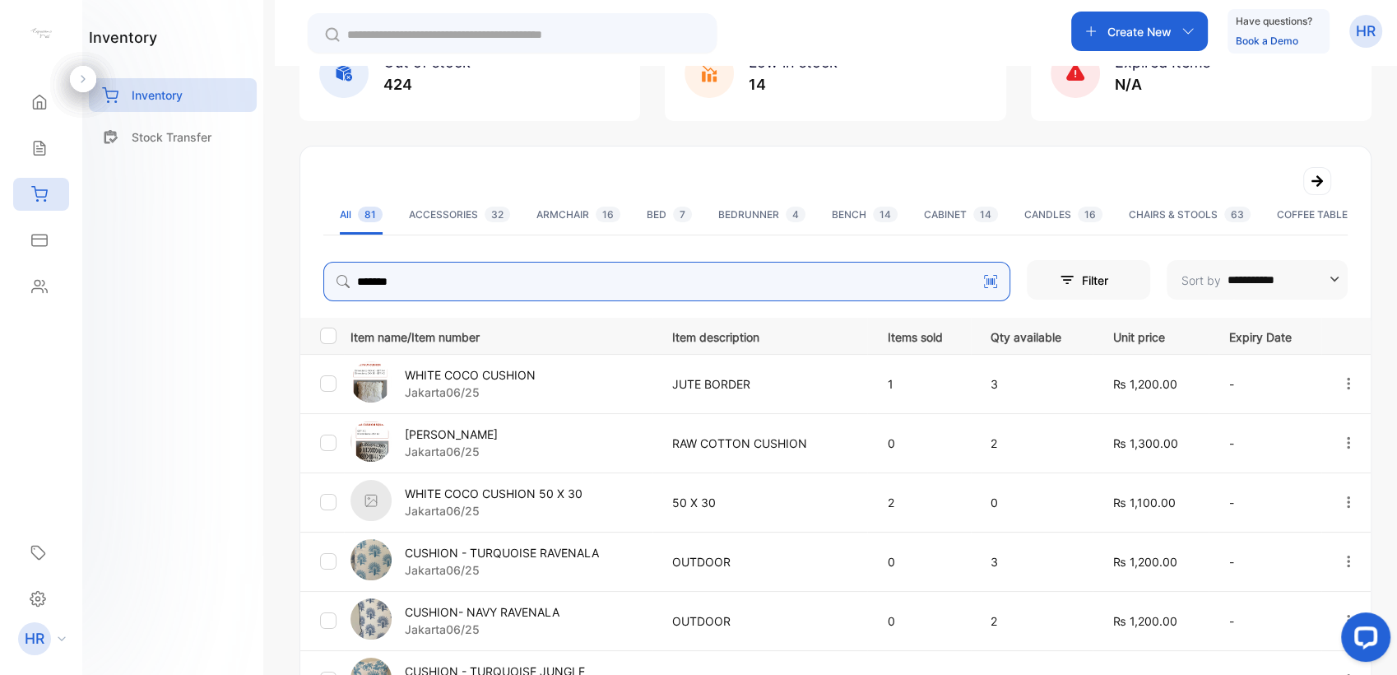
scroll to position [183, 0]
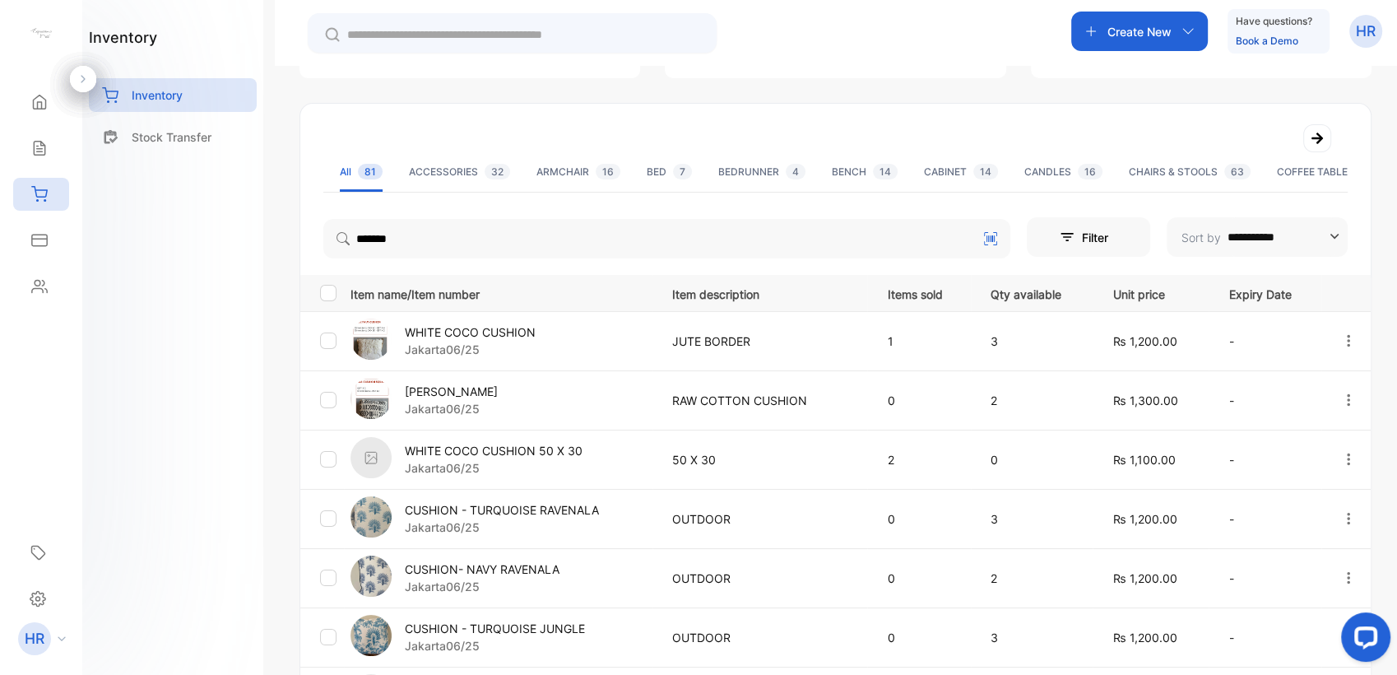
click at [574, 507] on p "CUSHION - TURQUOISE RAVENALA" at bounding box center [502, 509] width 194 height 17
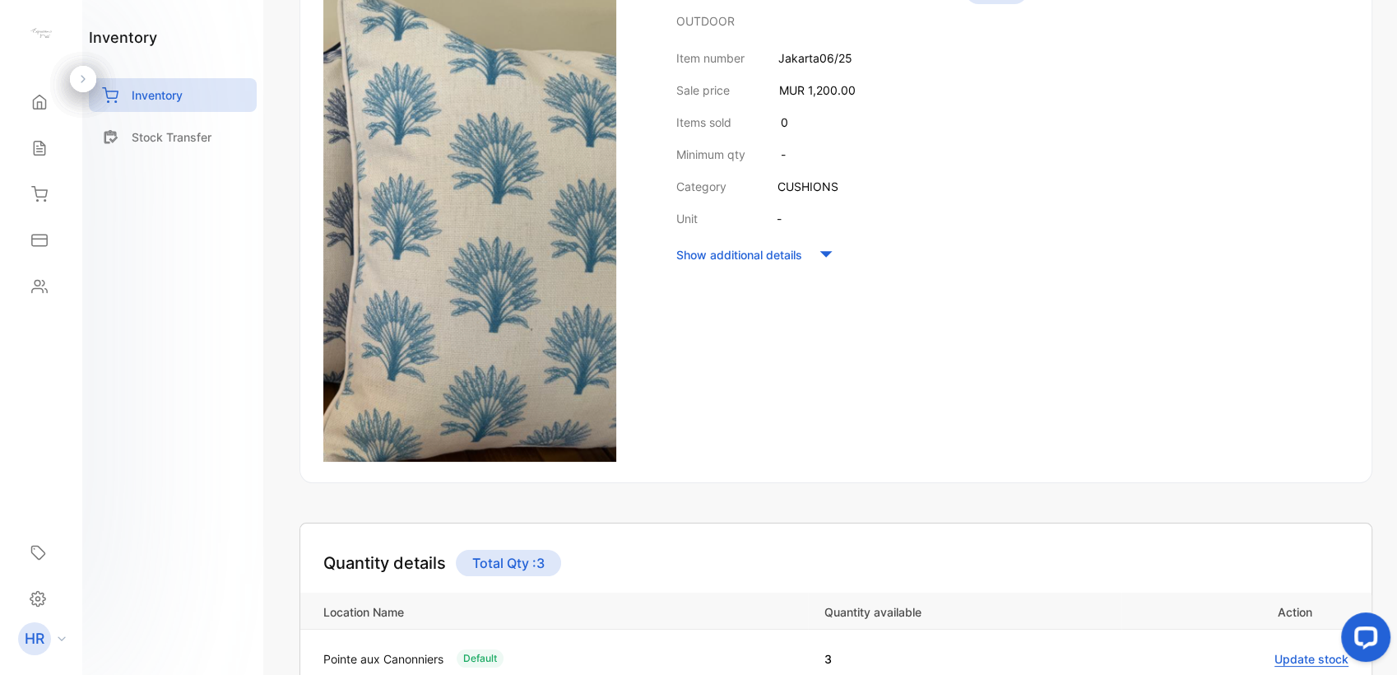
scroll to position [63, 0]
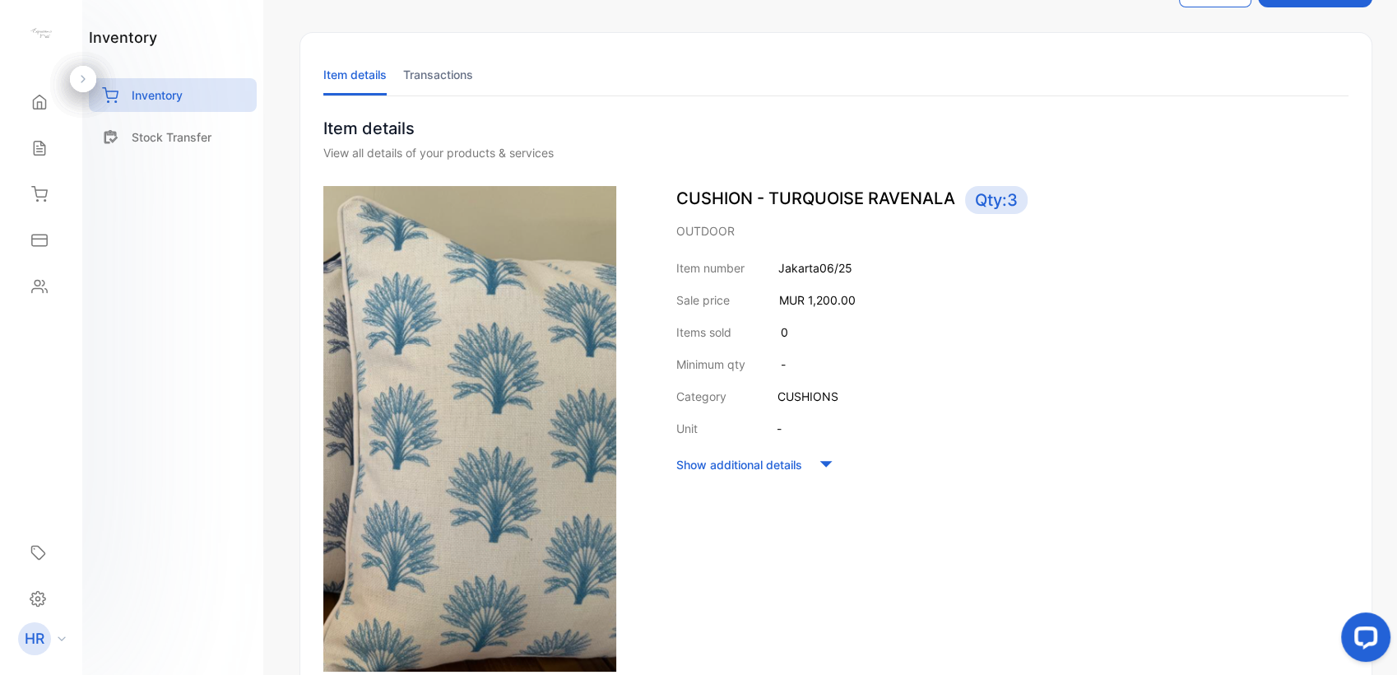
click at [757, 65] on ul "Item details Transactions" at bounding box center [835, 74] width 1025 height 43
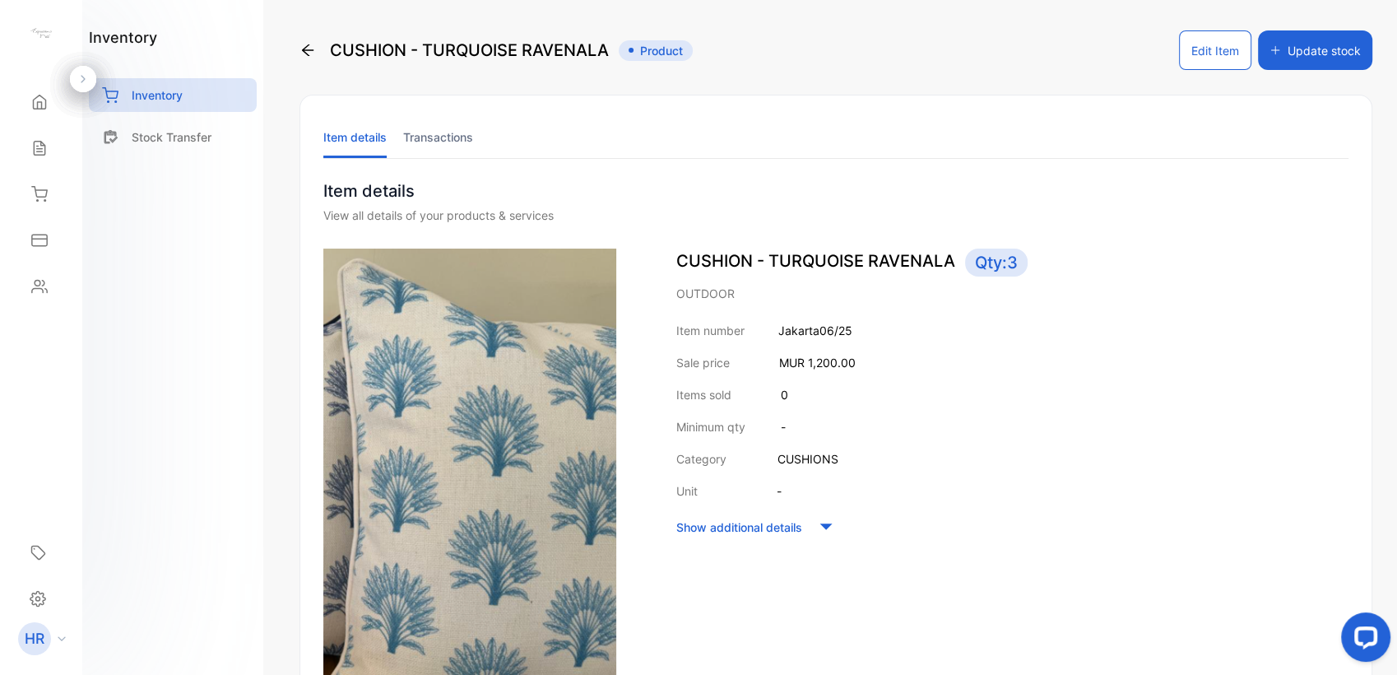
click at [298, 51] on div "CUSHION - TURQUOISE RAVENALA Product Edit Item Update stock Item details Transa…" at bounding box center [836, 337] width 1122 height 675
click at [314, 54] on icon at bounding box center [307, 50] width 16 height 16
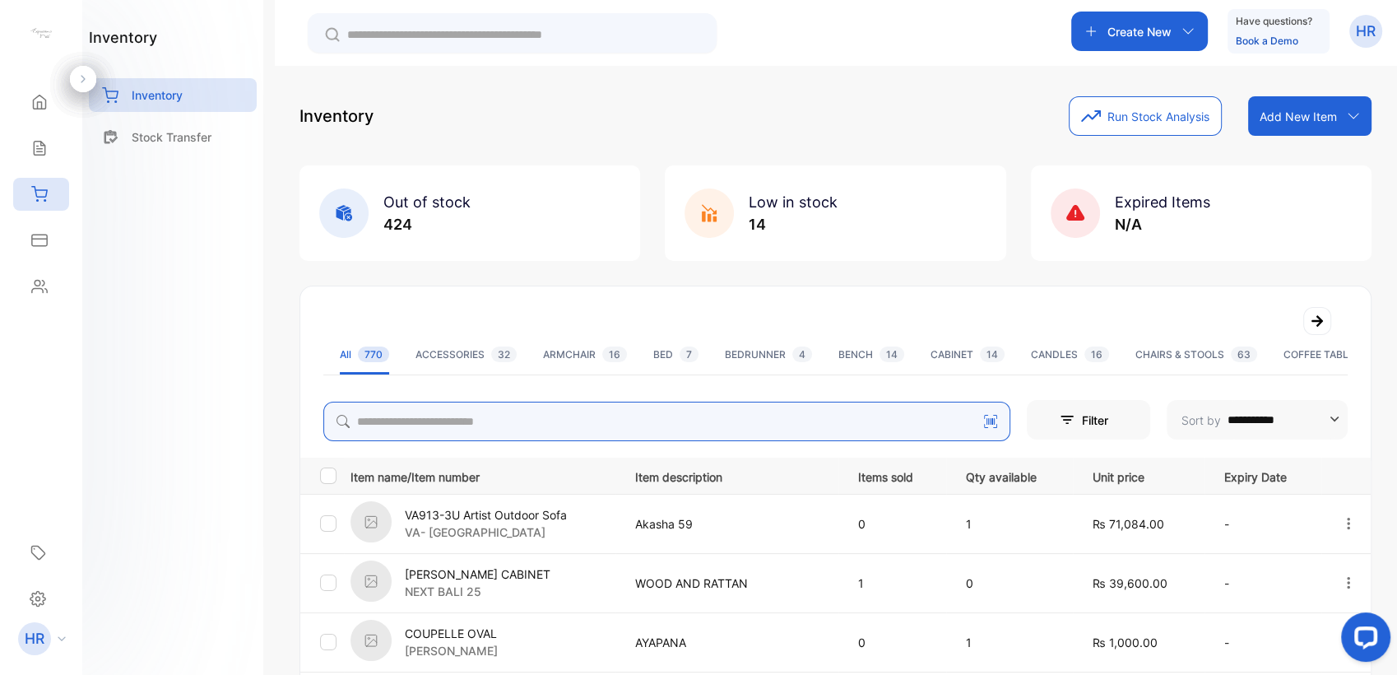
click at [467, 427] on input "search" at bounding box center [666, 421] width 687 height 39
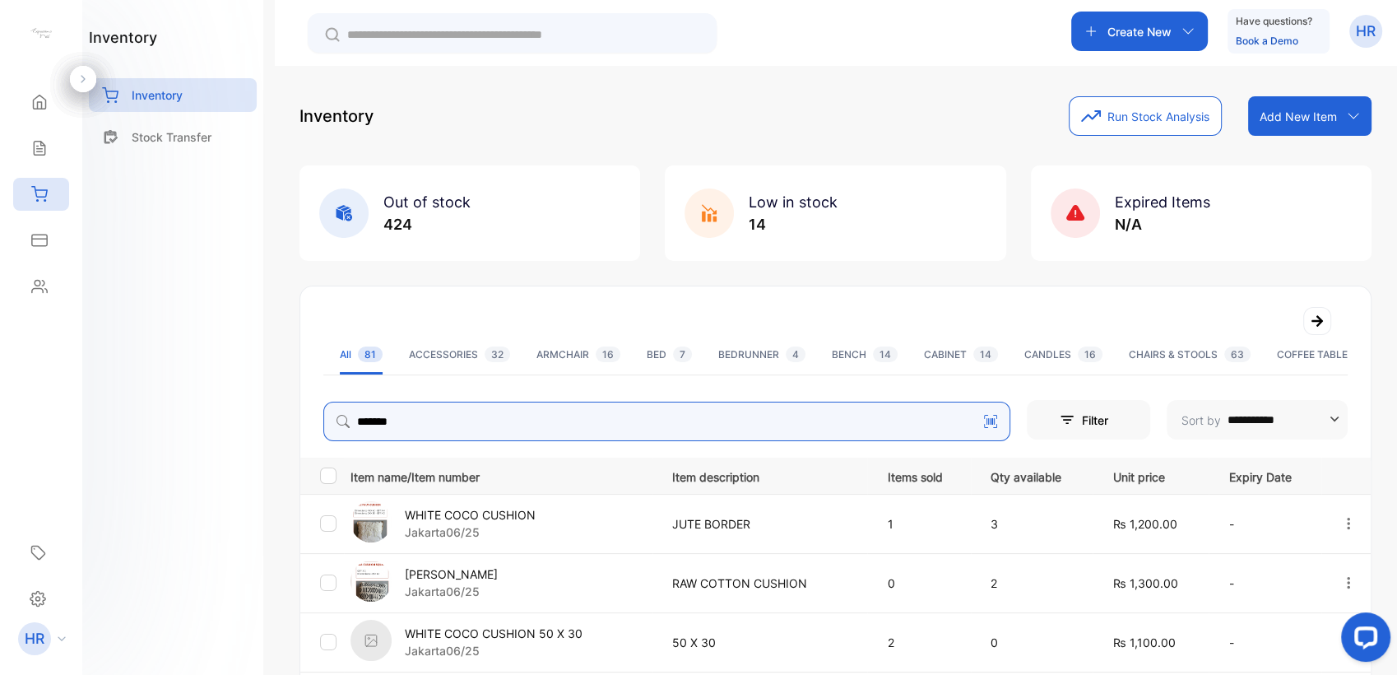
drag, startPoint x: 395, startPoint y: 418, endPoint x: 251, endPoint y: 415, distance: 144.0
click at [251, 415] on div "**********" at bounding box center [698, 386] width 1397 height 773
type input "******"
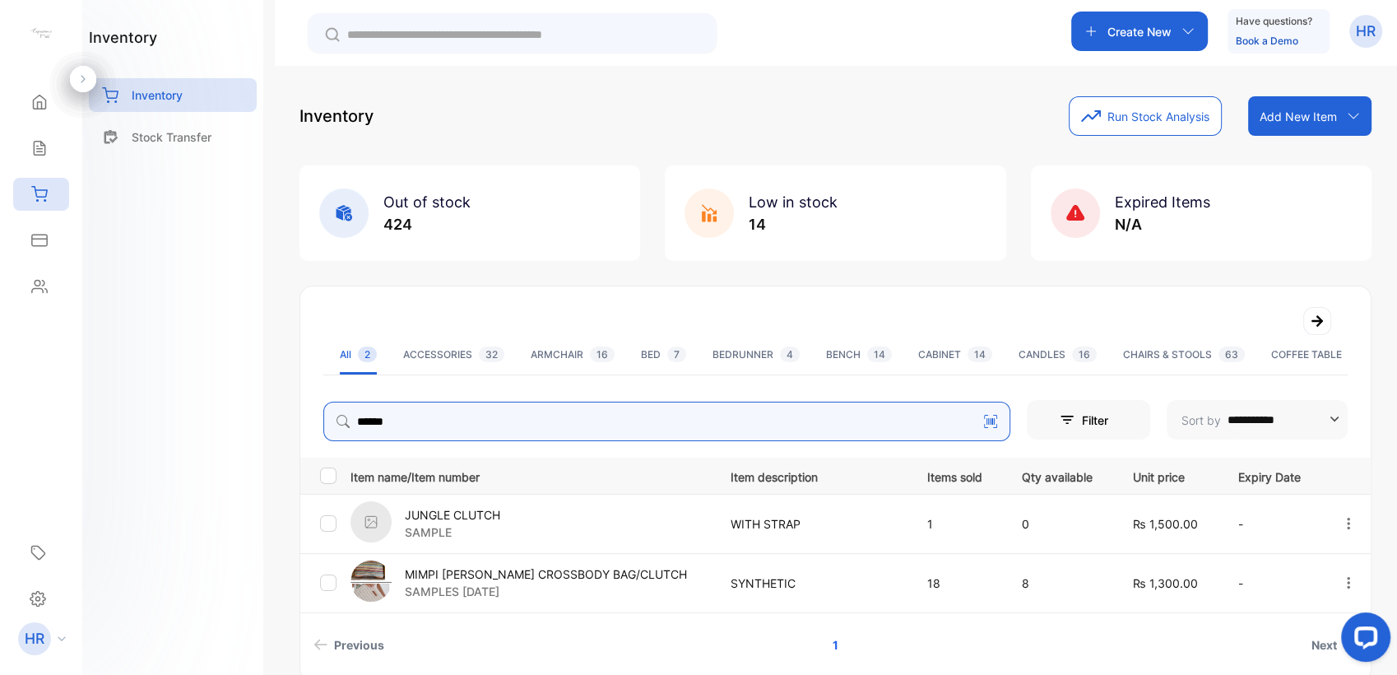
scroll to position [75, 0]
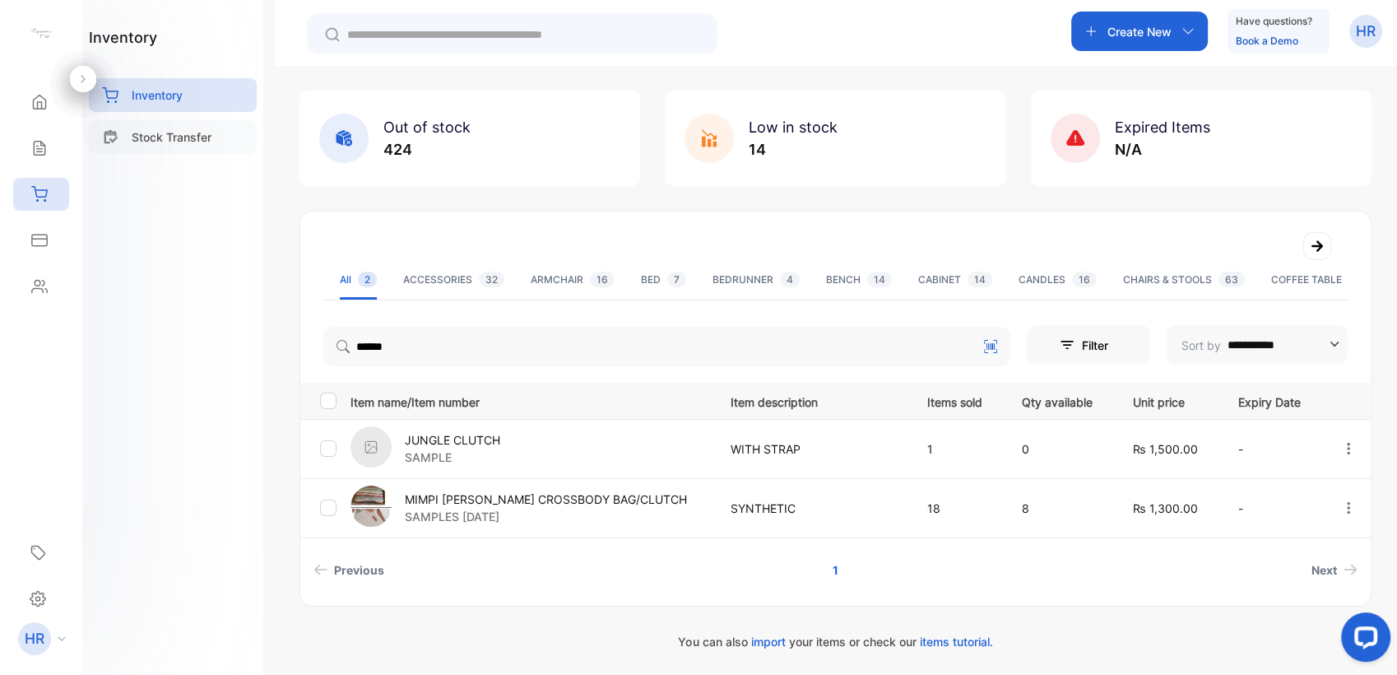
click at [211, 137] on p "Stock Transfer" at bounding box center [172, 136] width 80 height 17
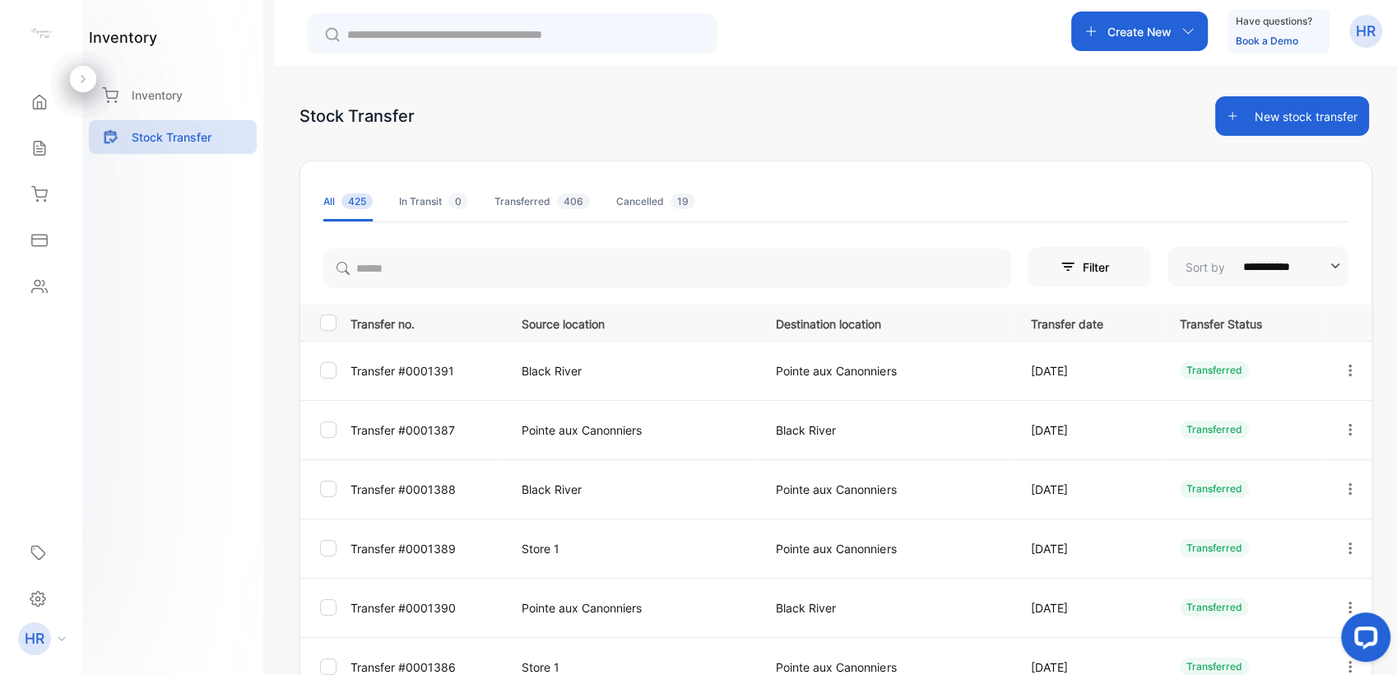
click at [1265, 112] on button "New stock transfer" at bounding box center [1292, 115] width 154 height 39
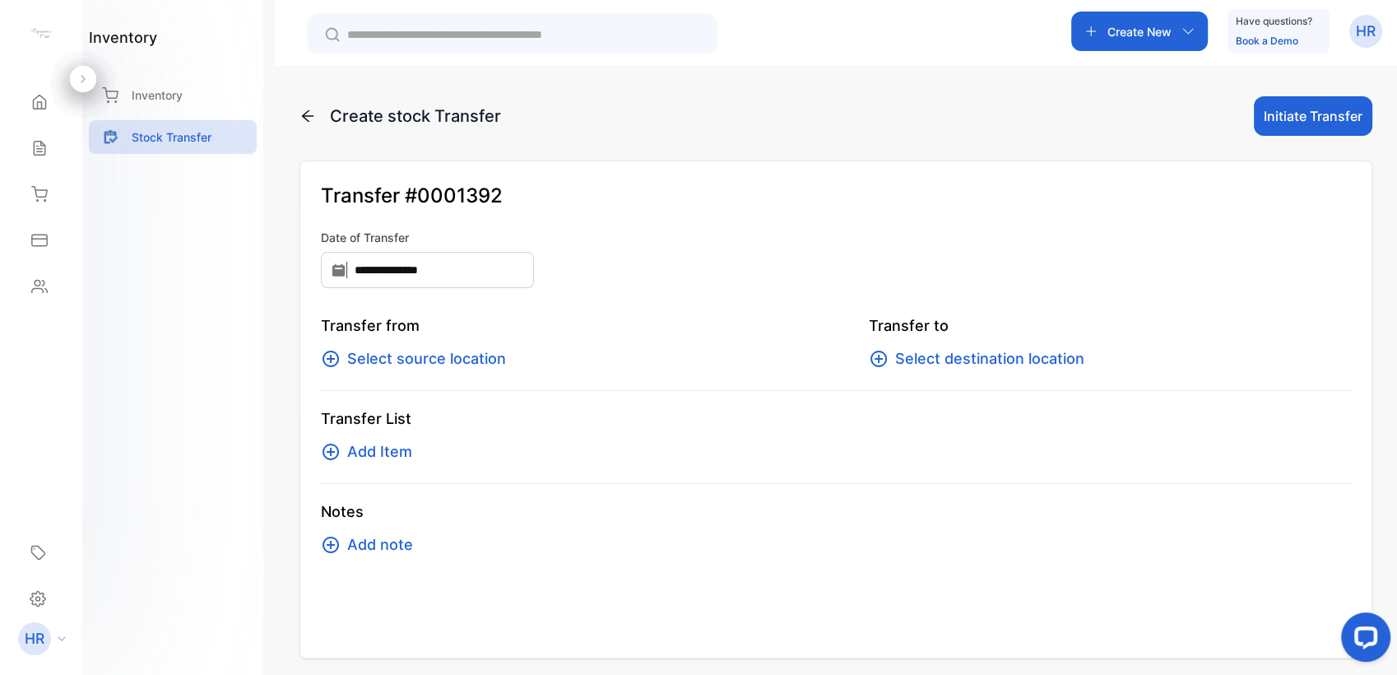
click at [443, 365] on span "Select source location" at bounding box center [426, 358] width 159 height 23
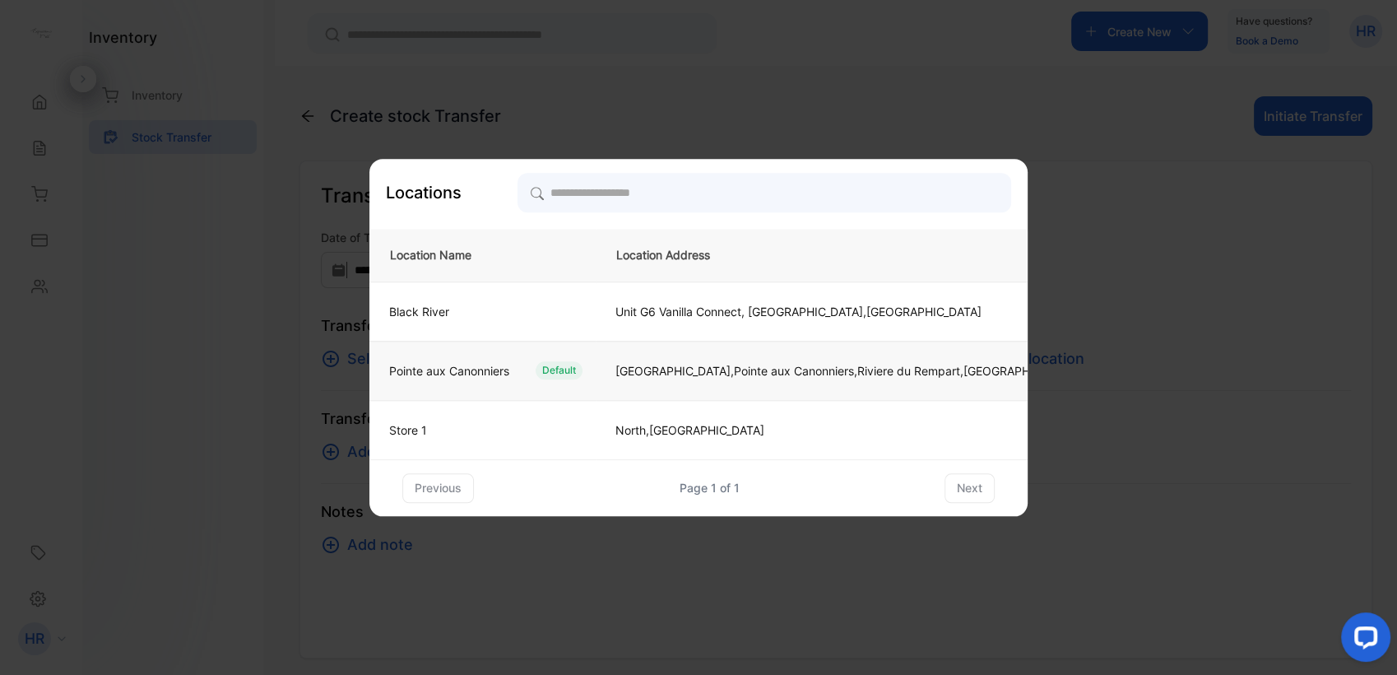
click at [596, 360] on td "Pointe aux Canonniers Default" at bounding box center [482, 370] width 226 height 59
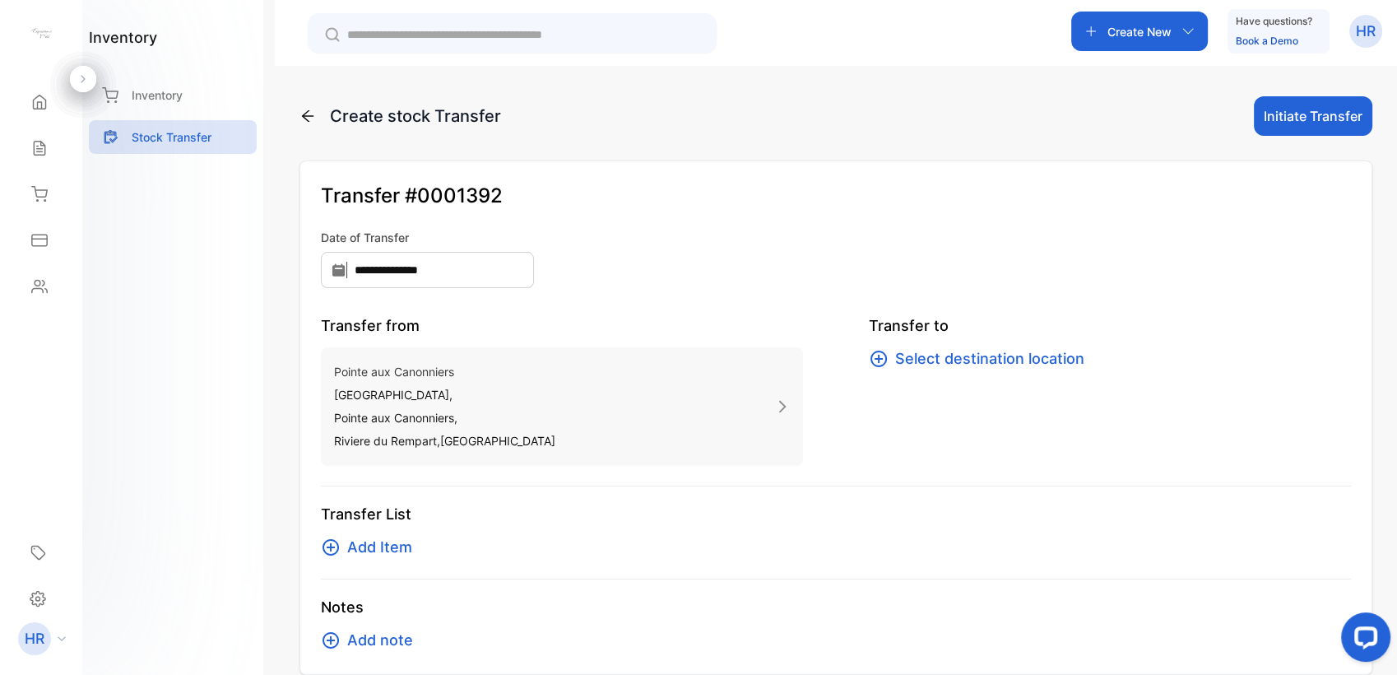
click at [1003, 350] on span "Select destination location" at bounding box center [989, 358] width 189 height 23
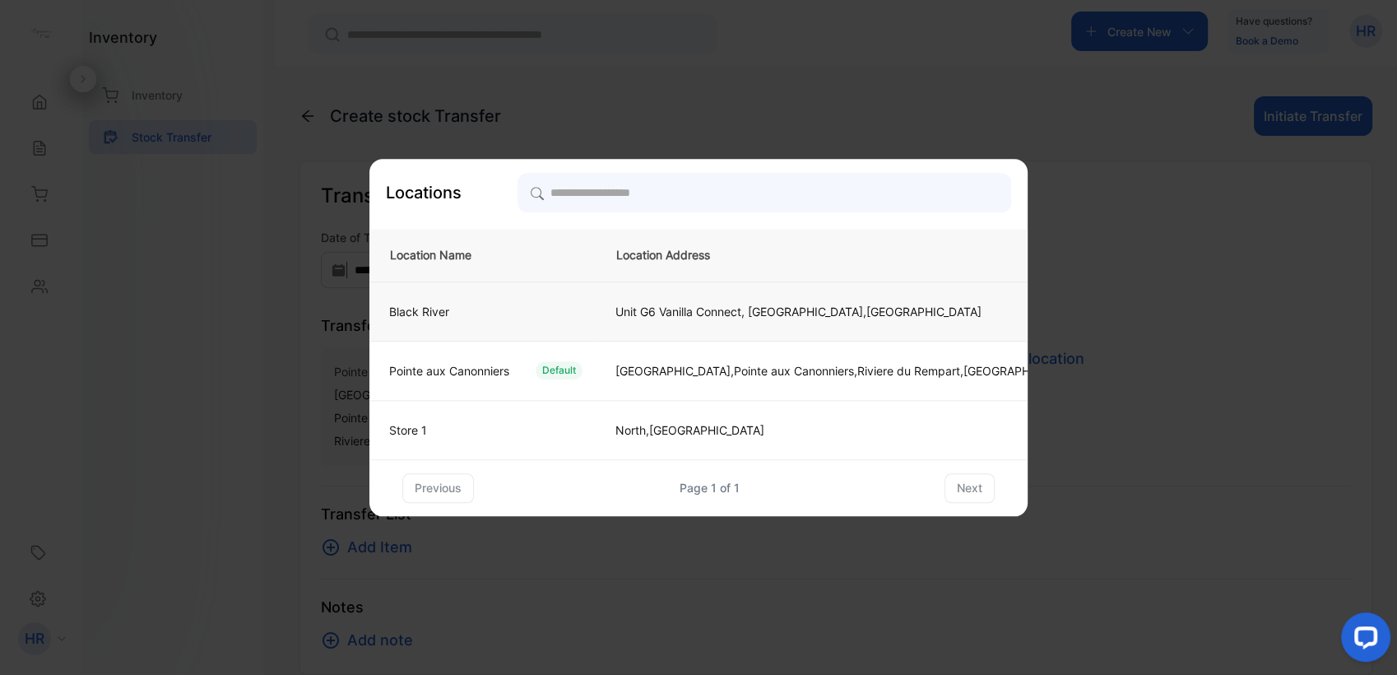
click at [638, 313] on p "Unit G6 Vanilla Connect, [GEOGRAPHIC_DATA], [GEOGRAPHIC_DATA]" at bounding box center [846, 311] width 463 height 17
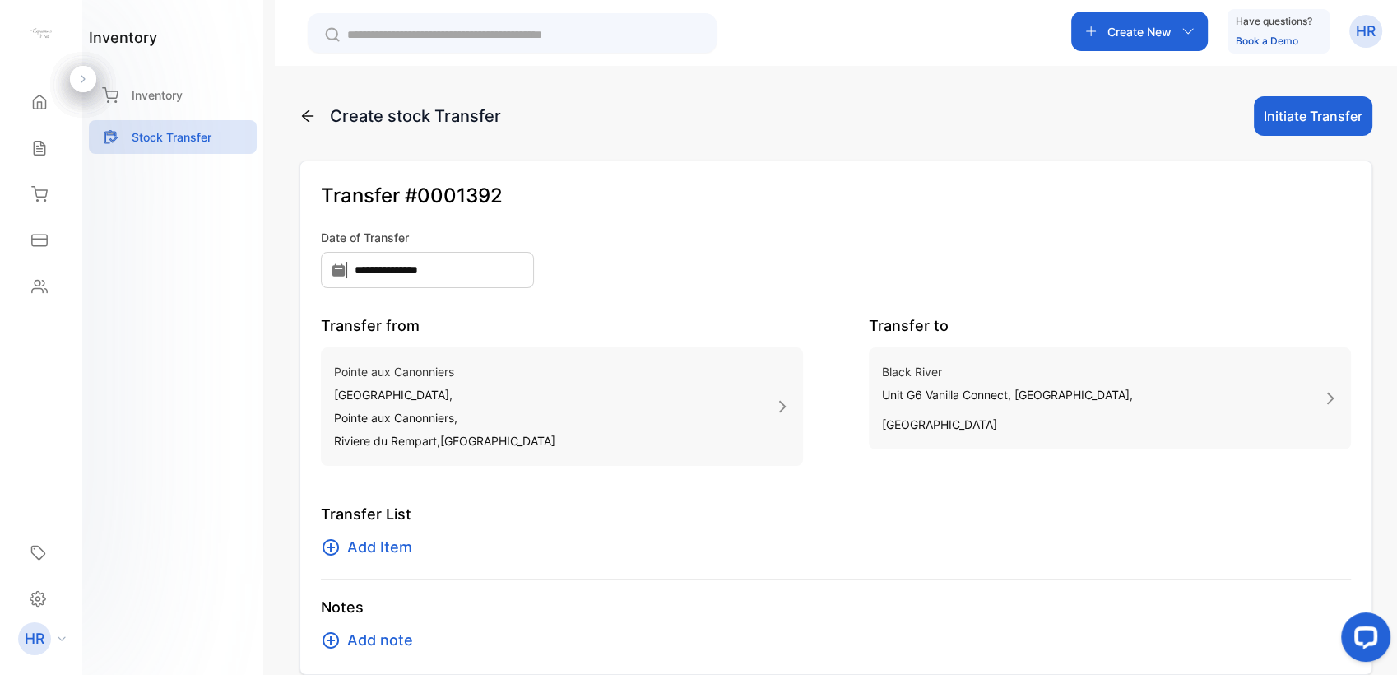
click at [362, 547] on span "Add Item" at bounding box center [379, 547] width 65 height 23
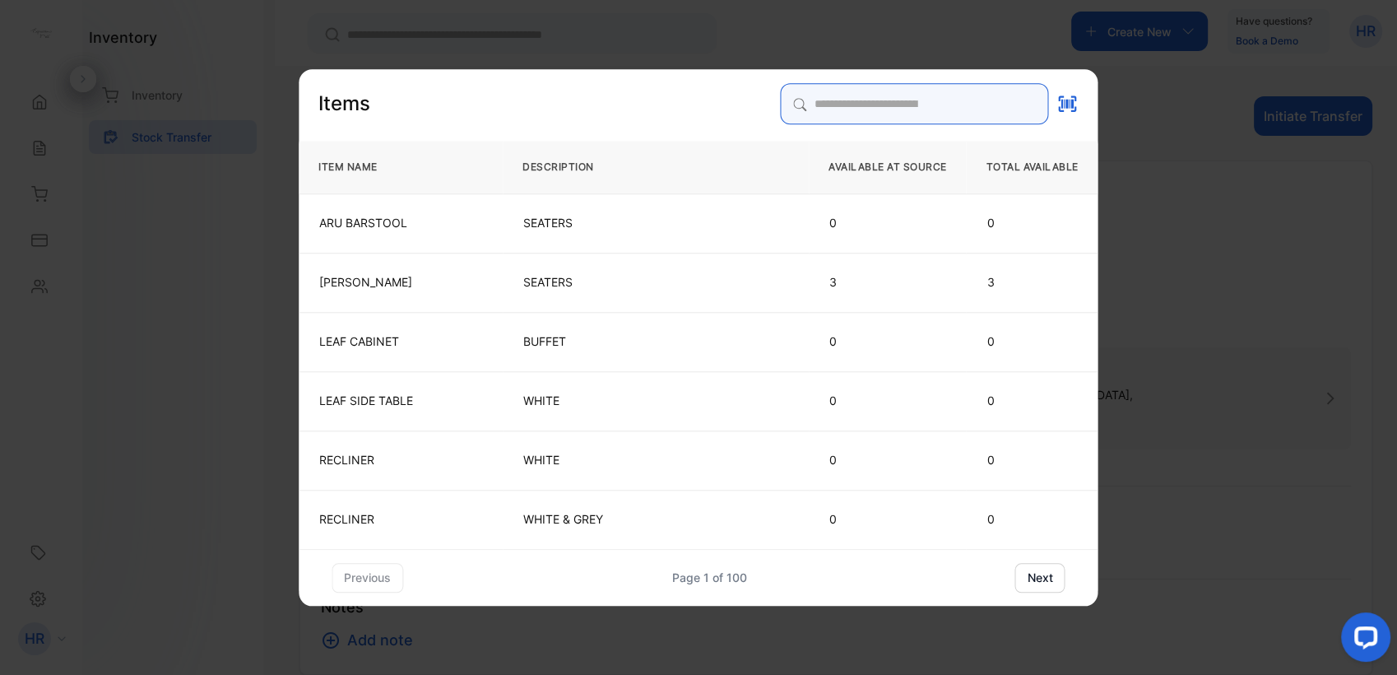
click at [816, 113] on input "search" at bounding box center [915, 103] width 268 height 41
type input "*******"
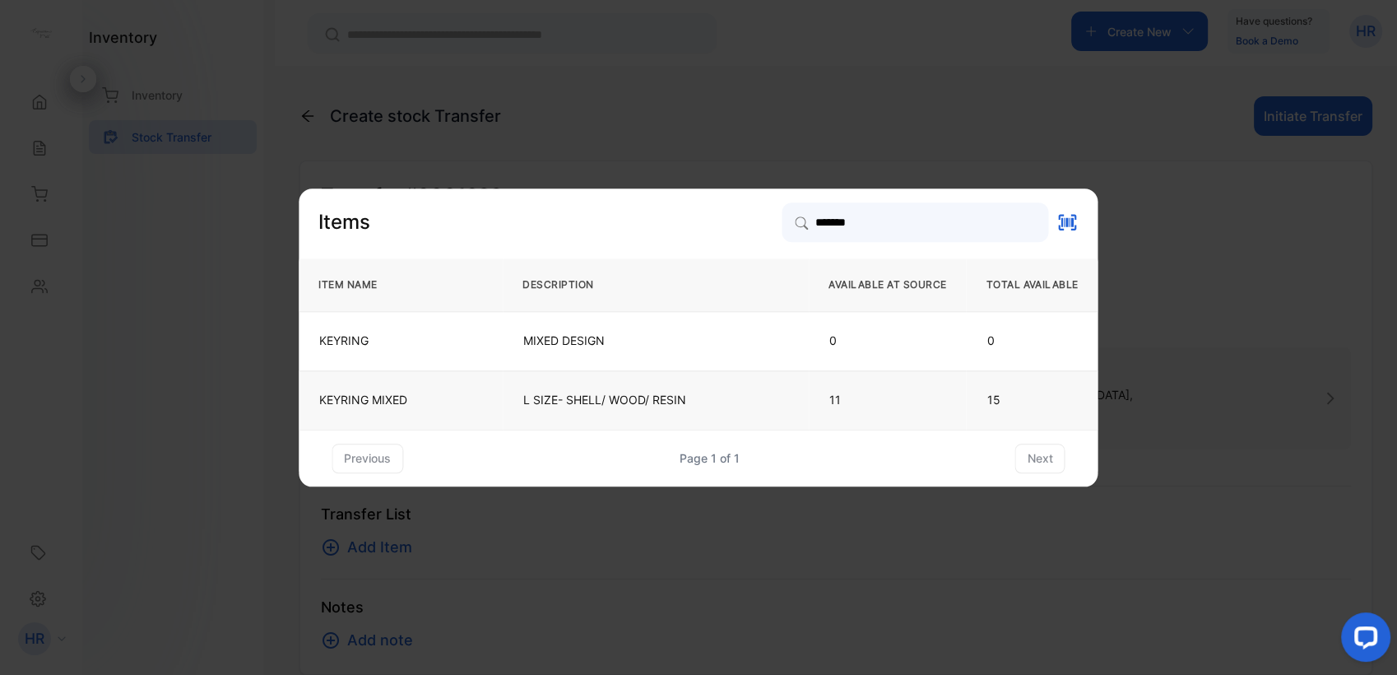
click at [559, 406] on p "L SIZE- SHELL/ WOOD/ RESIN" at bounding box center [655, 400] width 265 height 16
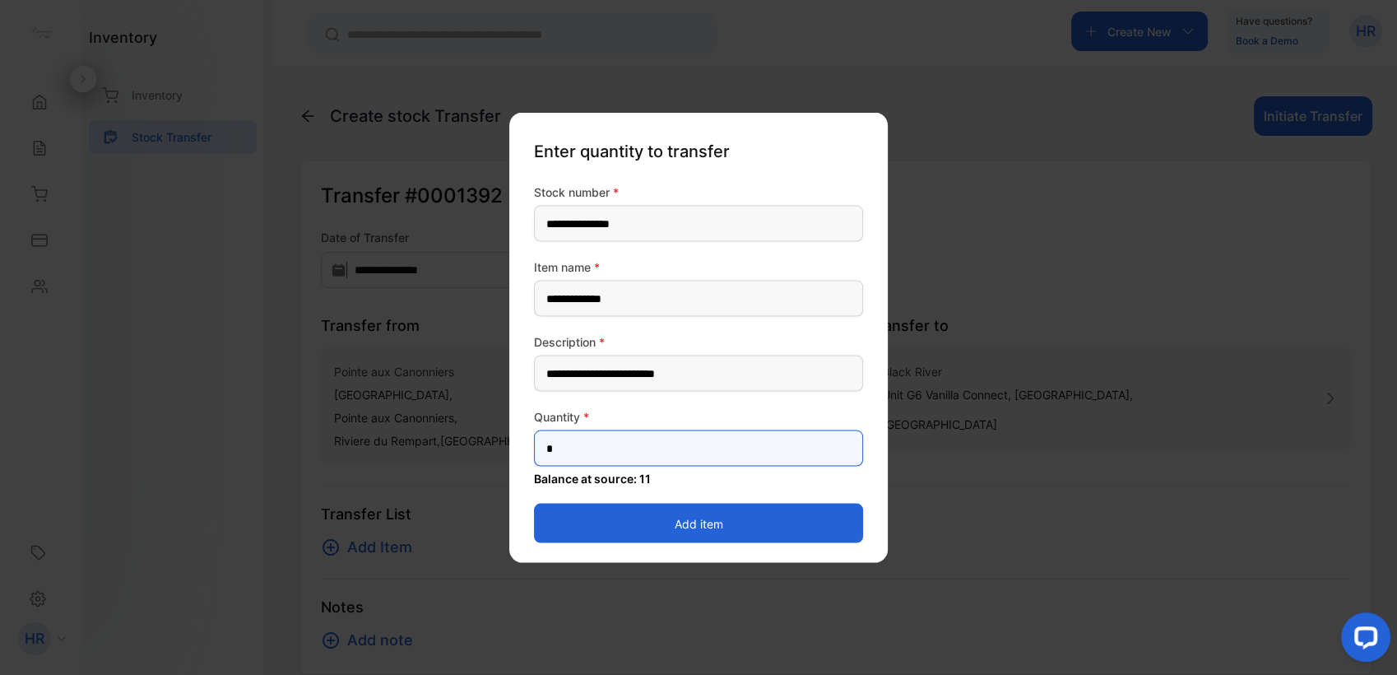
click at [599, 446] on input "*" at bounding box center [698, 448] width 329 height 36
type input "*"
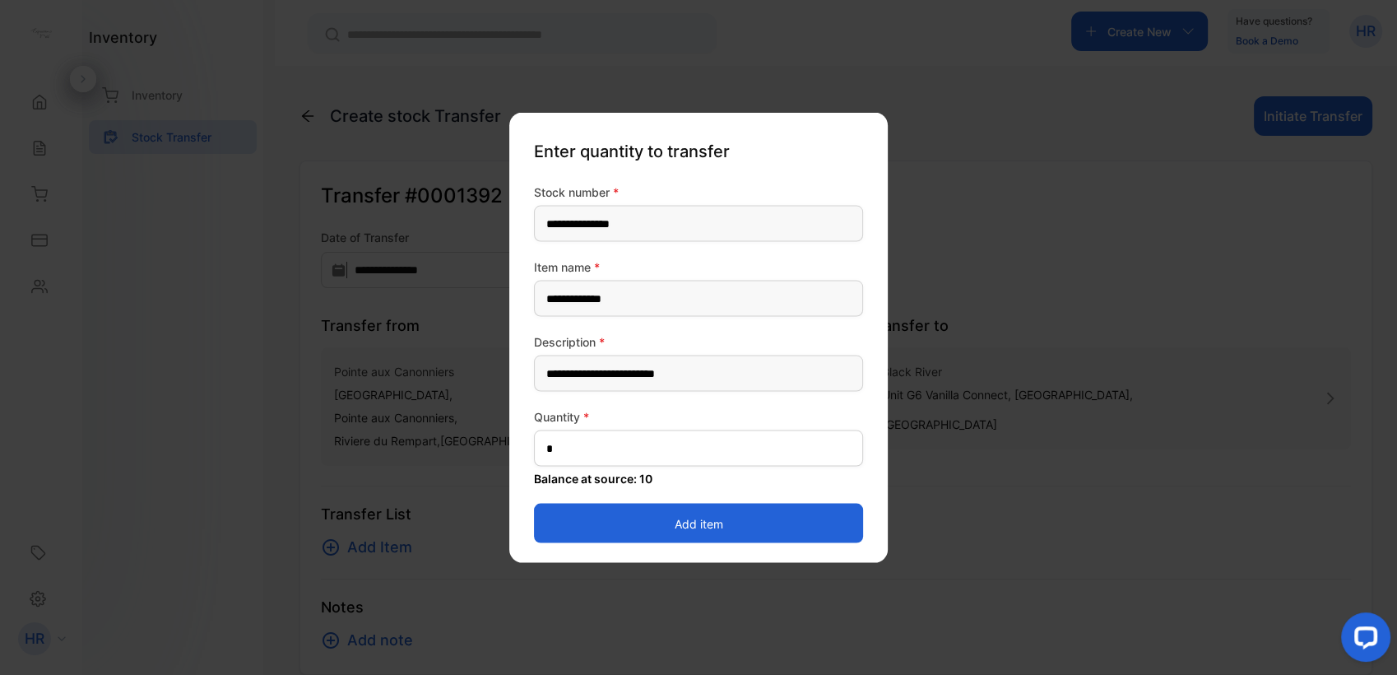
click at [546, 525] on button "Add item" at bounding box center [698, 523] width 329 height 39
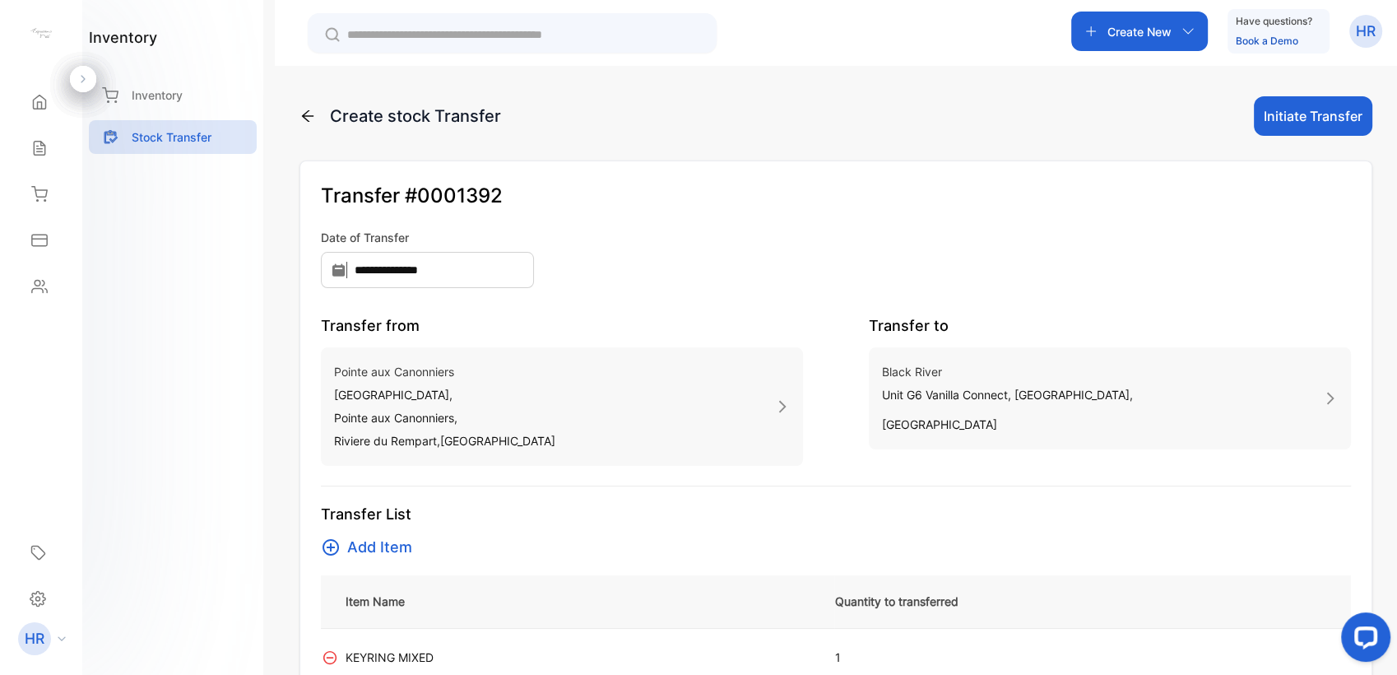
click at [1293, 118] on button "Initiate Transfer" at bounding box center [1313, 115] width 118 height 39
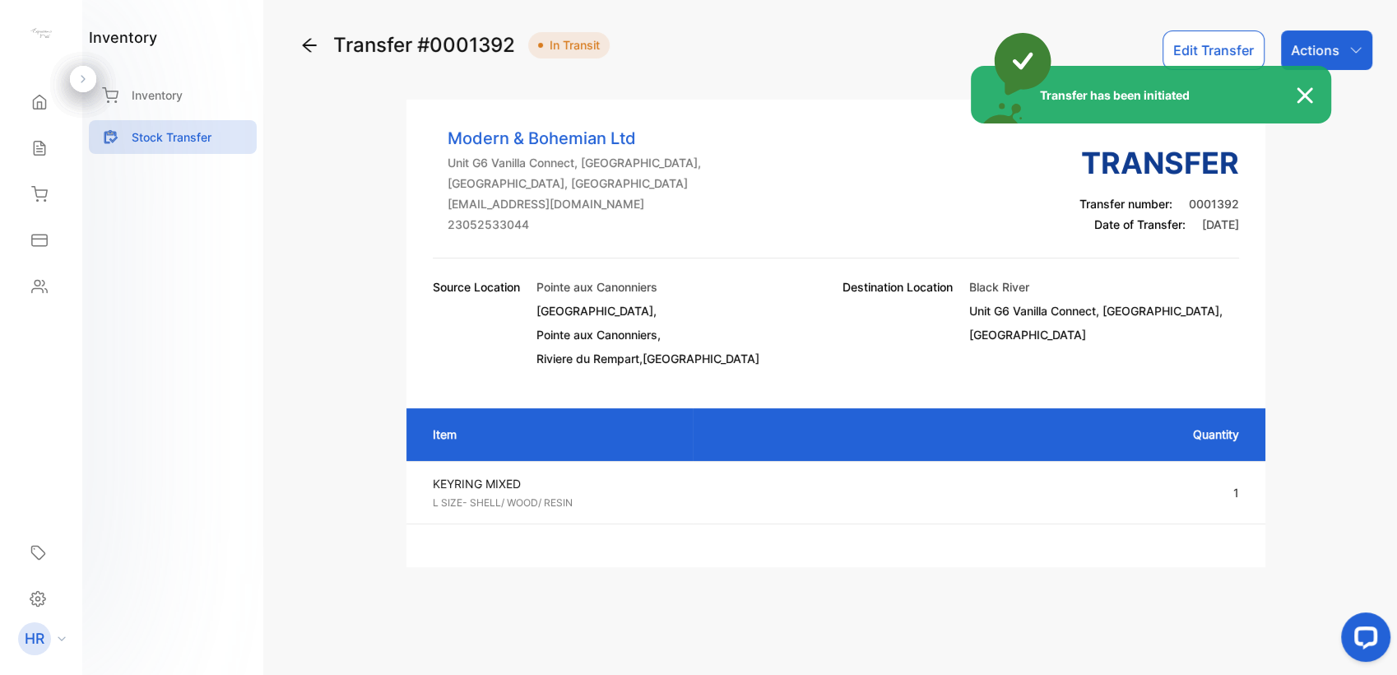
click at [1312, 96] on img at bounding box center [1313, 96] width 36 height 20
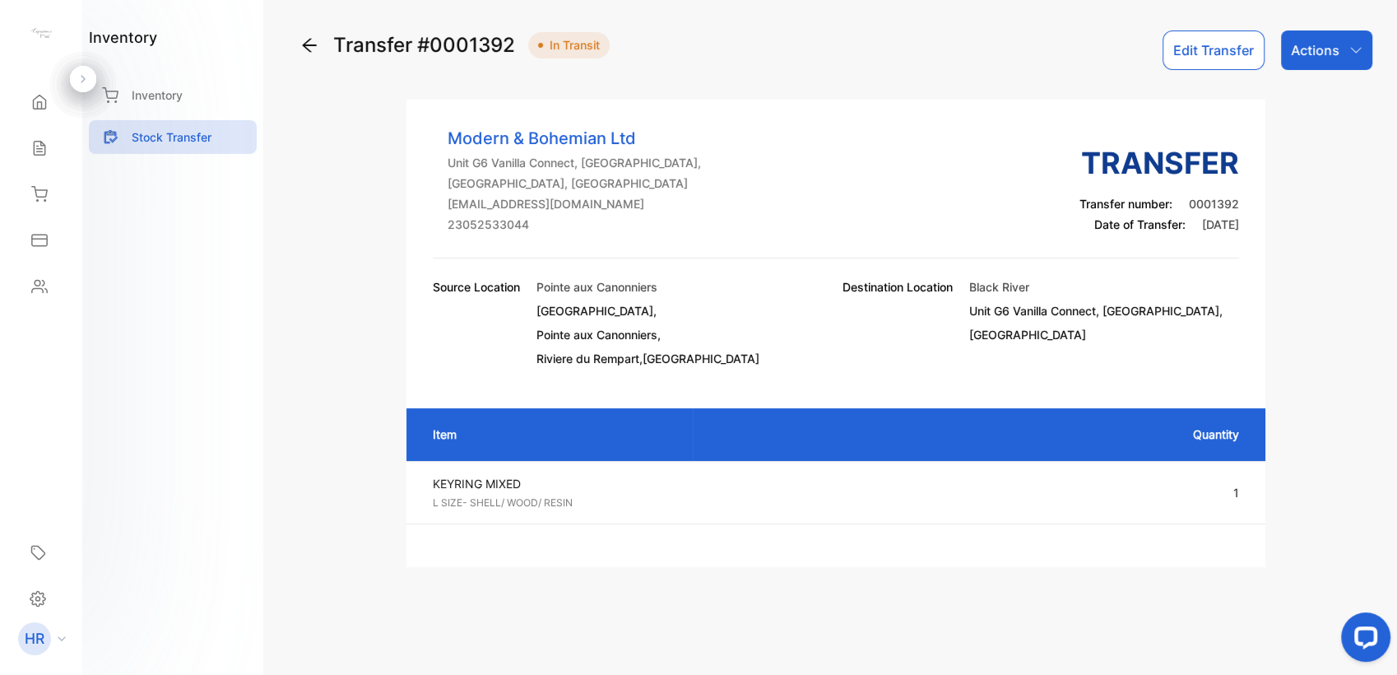
click at [1340, 53] on div "Actions" at bounding box center [1326, 49] width 91 height 39
click at [1226, 99] on icon at bounding box center [1230, 105] width 15 height 12
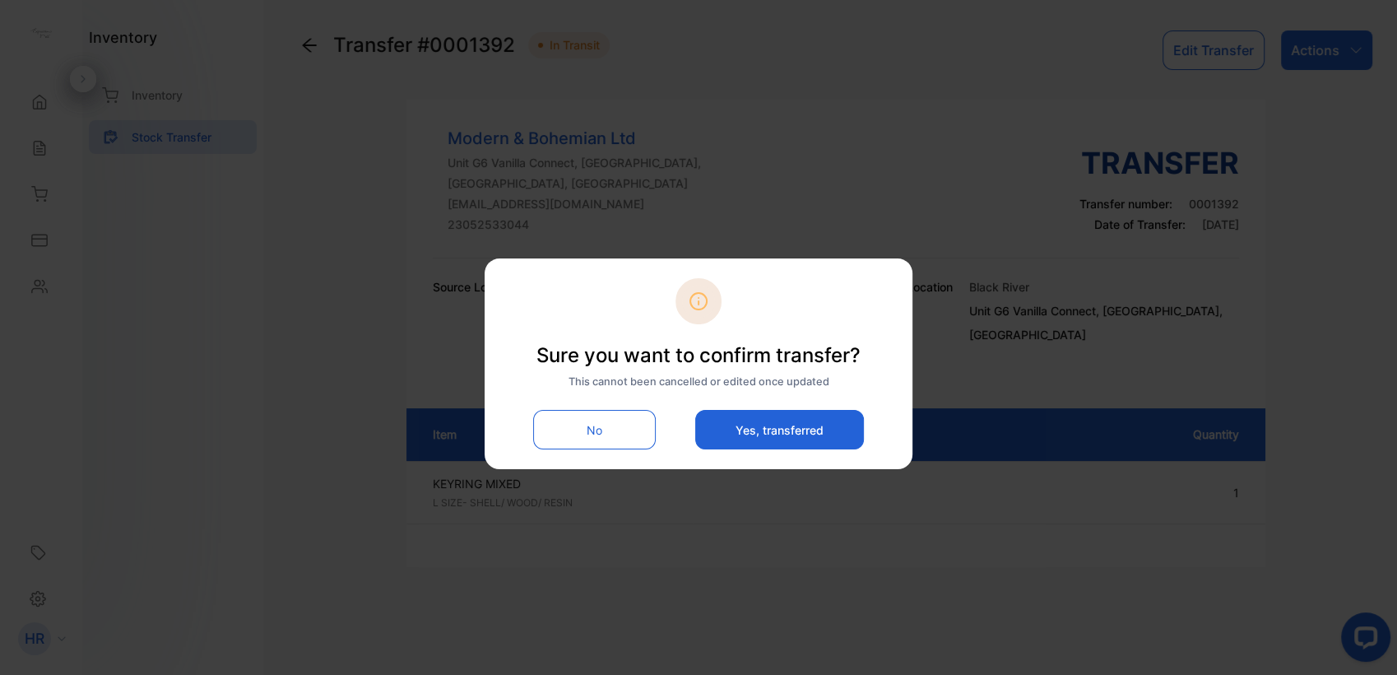
click at [726, 437] on button "Yes, transferred" at bounding box center [779, 429] width 169 height 39
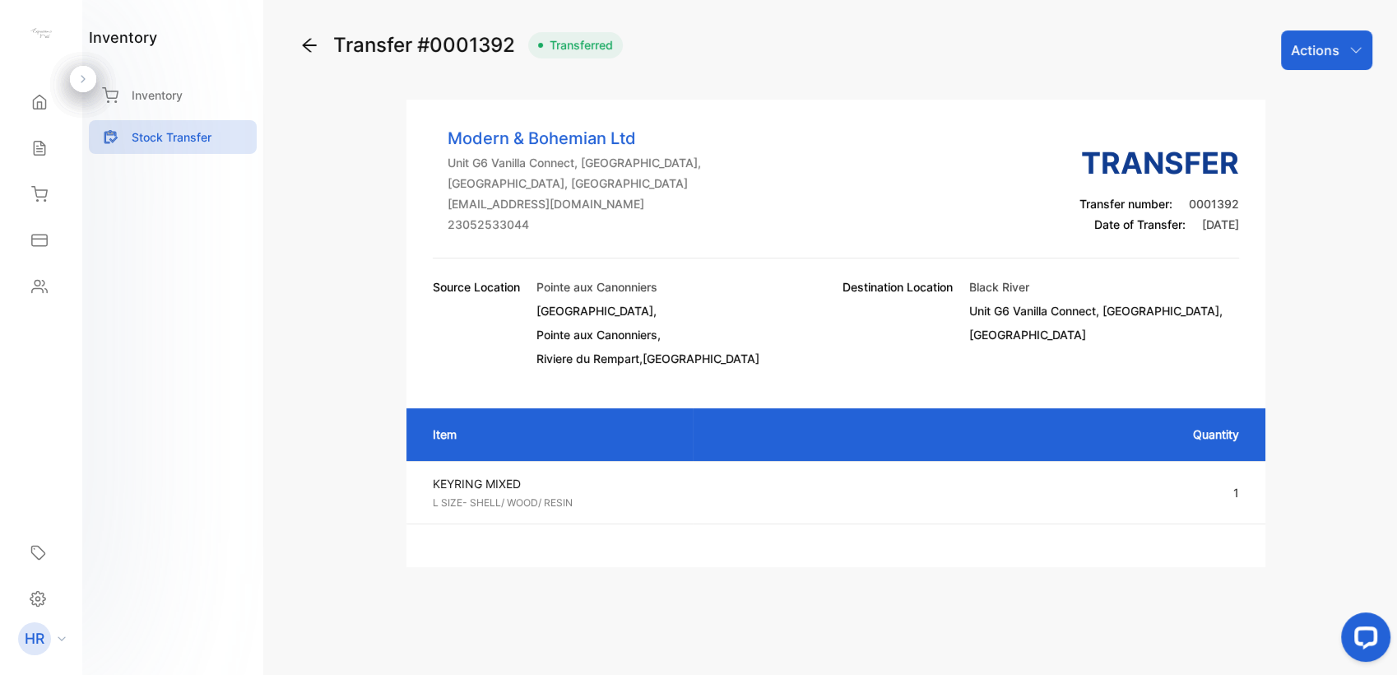
click at [358, 197] on div "Transfer #0001392 Transferred Actions Modern & Bohemian Ltd Unit G6 Vanilla Con…" at bounding box center [835, 298] width 1073 height 536
